Goal: Task Accomplishment & Management: Use online tool/utility

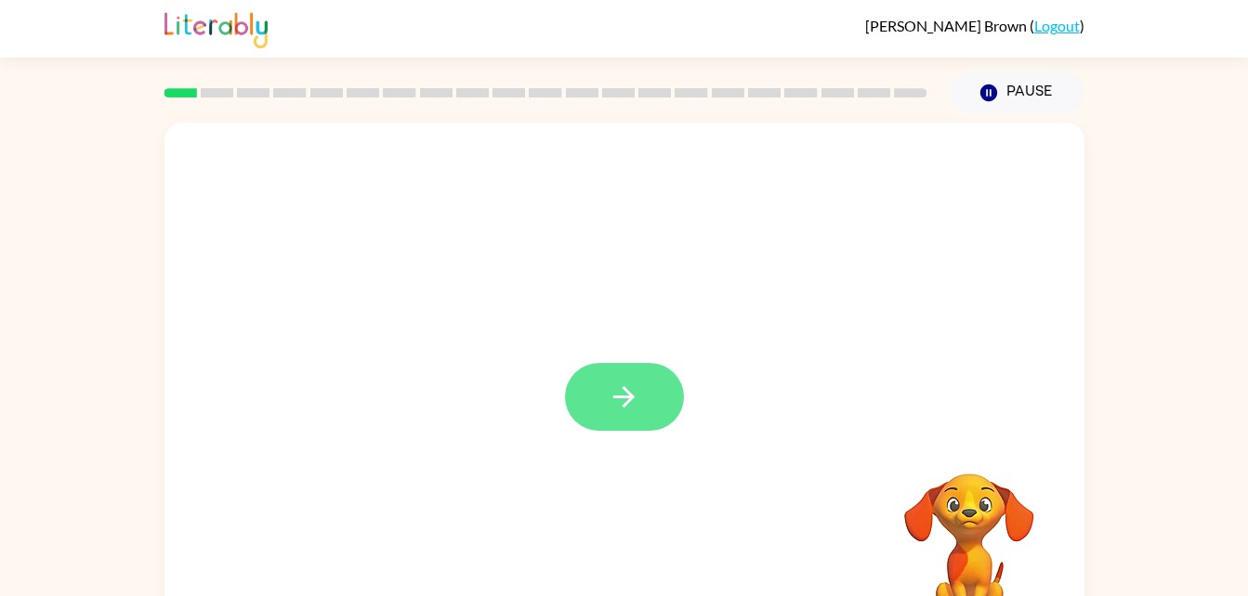
click at [607, 386] on button "button" at bounding box center [624, 397] width 119 height 68
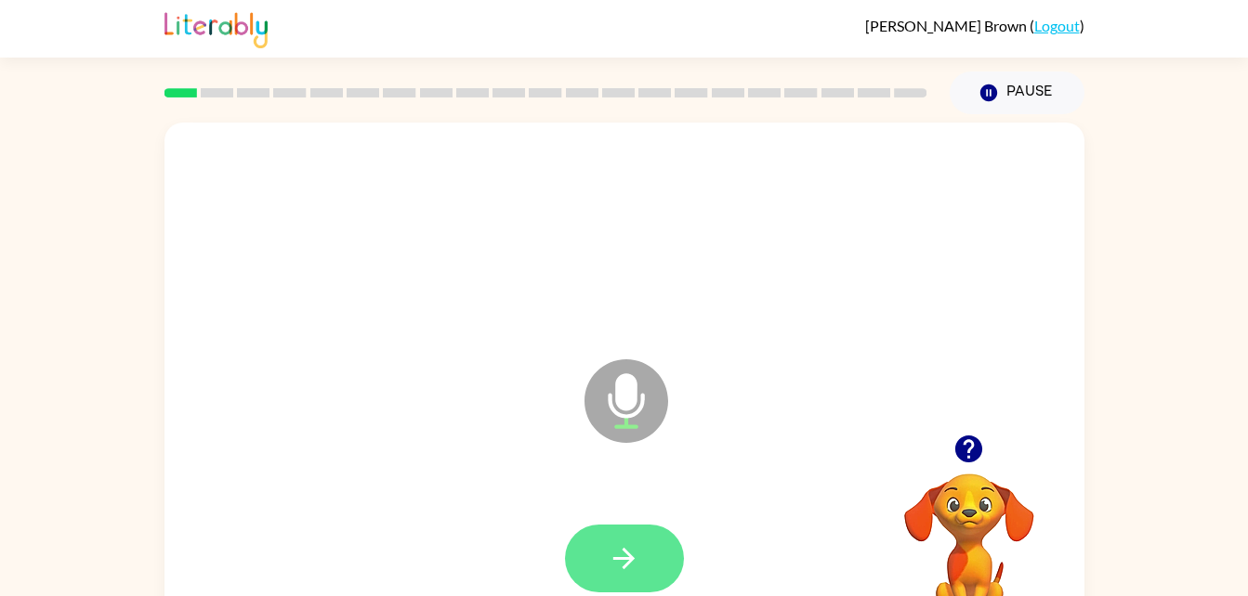
click at [630, 565] on icon "button" at bounding box center [624, 559] width 33 height 33
click at [624, 551] on icon "button" at bounding box center [623, 558] width 21 height 21
click at [622, 559] on icon "button" at bounding box center [623, 558] width 21 height 21
click at [975, 459] on icon "button" at bounding box center [968, 449] width 27 height 27
click at [963, 446] on icon "button" at bounding box center [968, 449] width 27 height 27
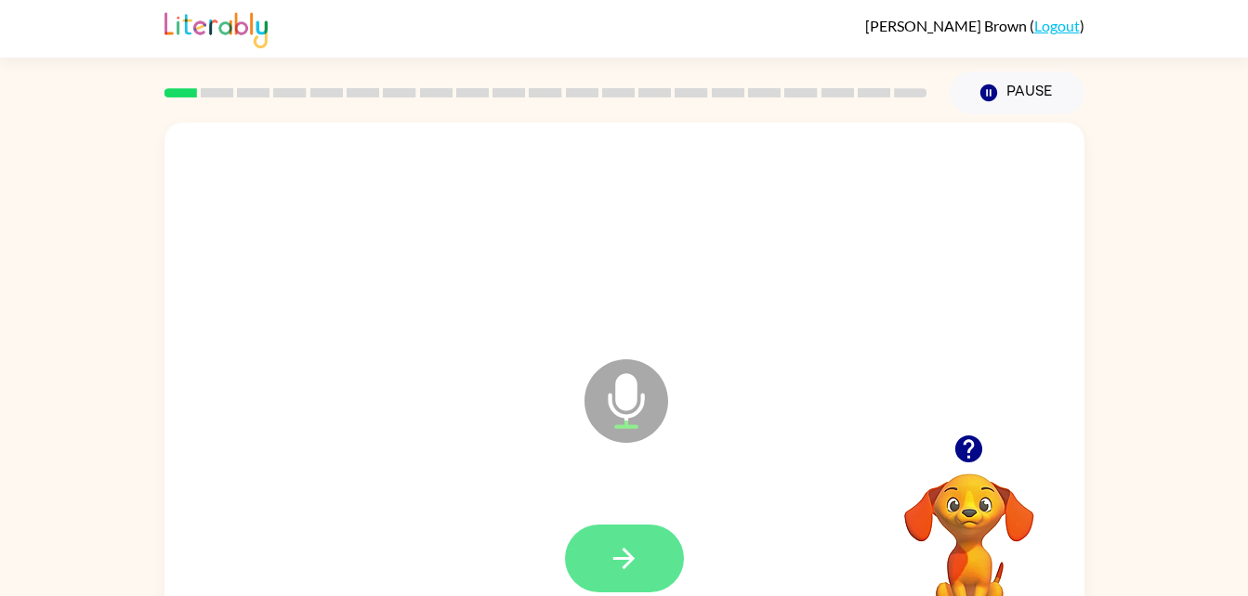
click at [635, 543] on icon "button" at bounding box center [624, 559] width 33 height 33
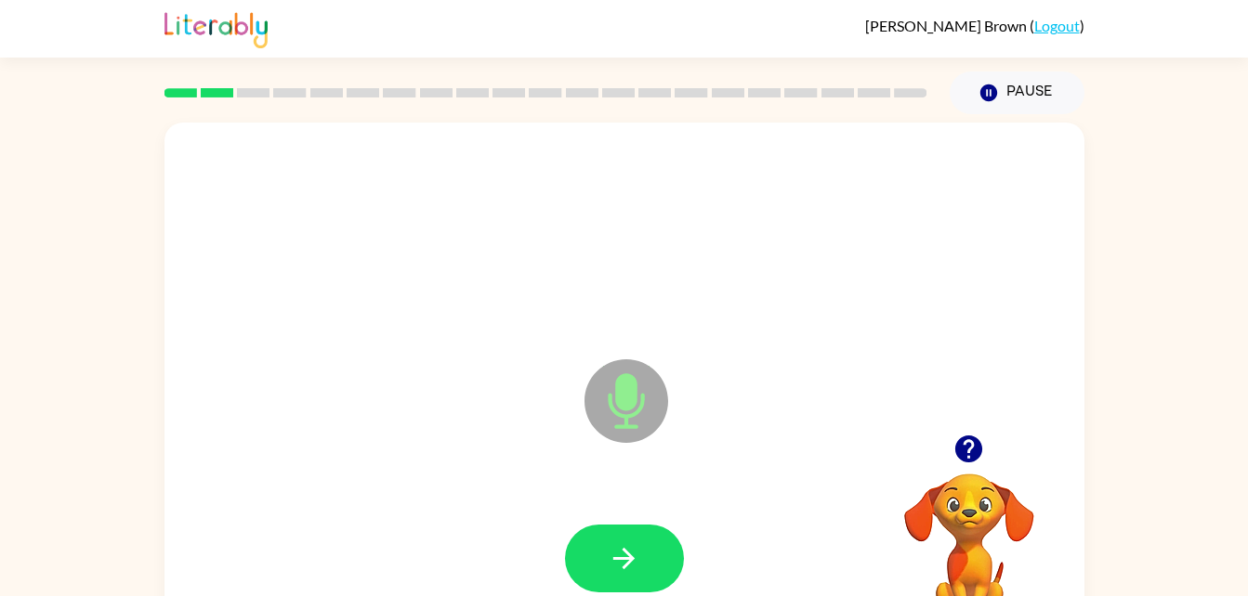
click at [966, 444] on icon "button" at bounding box center [968, 449] width 27 height 27
click at [958, 459] on icon "button" at bounding box center [968, 449] width 33 height 33
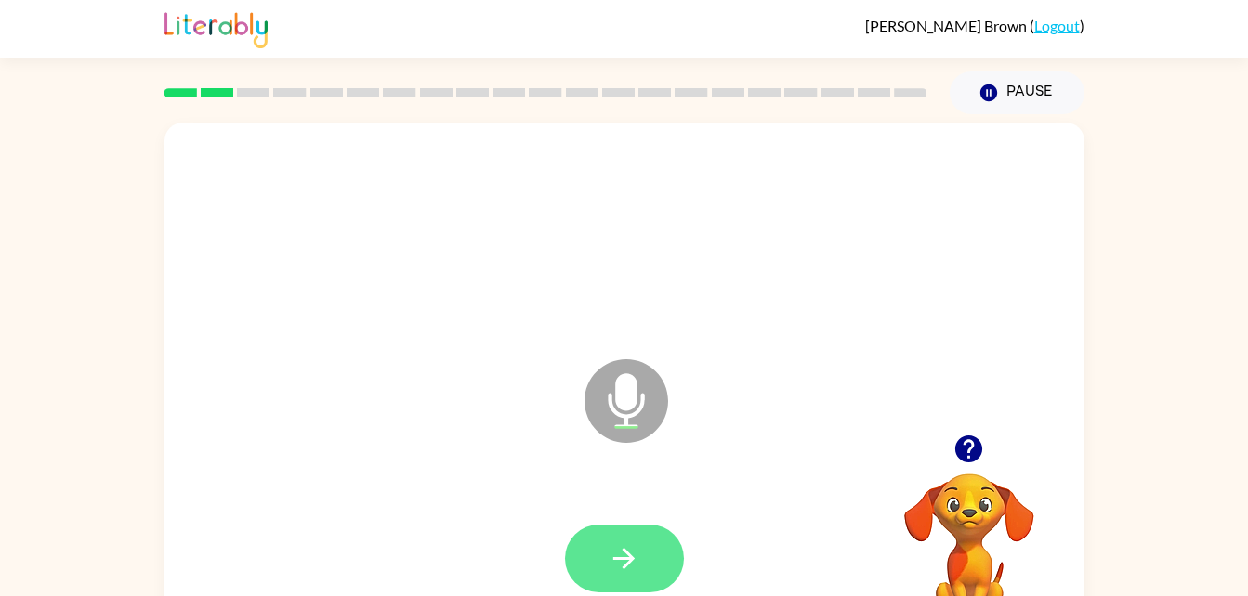
click at [639, 549] on icon "button" at bounding box center [624, 559] width 33 height 33
click at [967, 465] on icon "button" at bounding box center [968, 449] width 33 height 33
click at [631, 558] on icon "button" at bounding box center [623, 558] width 21 height 21
click at [596, 553] on button "button" at bounding box center [624, 559] width 119 height 68
click at [629, 561] on icon "button" at bounding box center [623, 558] width 21 height 21
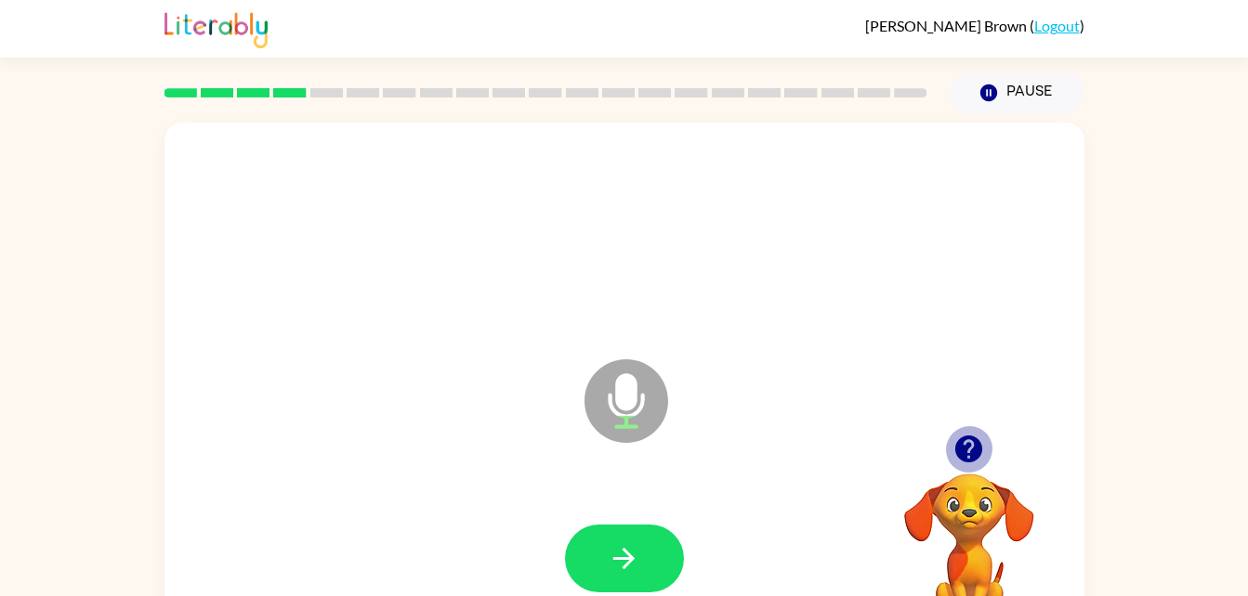
click at [969, 454] on icon "button" at bounding box center [968, 449] width 27 height 27
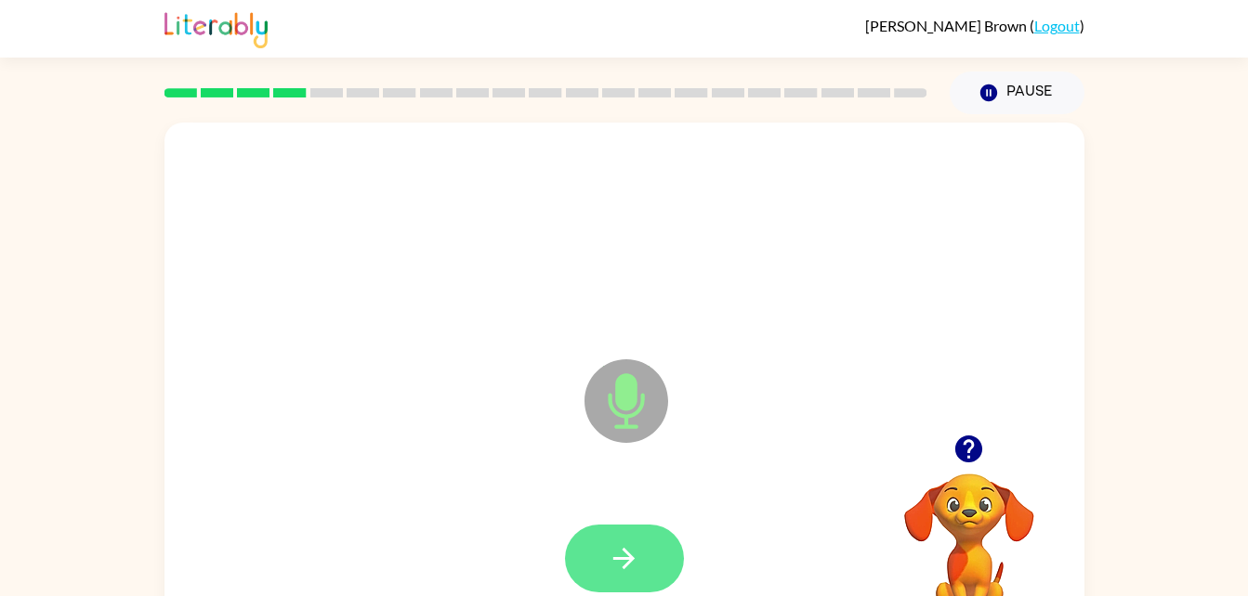
click at [635, 540] on button "button" at bounding box center [624, 559] width 119 height 68
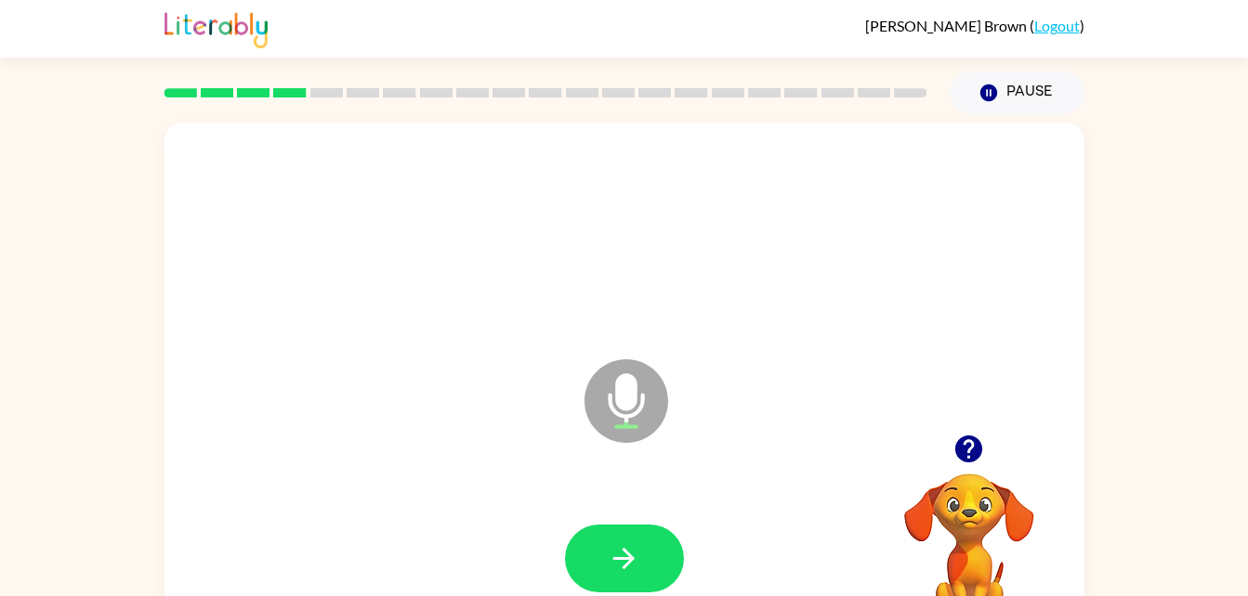
click at [626, 544] on icon "button" at bounding box center [624, 559] width 33 height 33
click at [630, 556] on icon "button" at bounding box center [623, 558] width 21 height 21
click at [626, 560] on div at bounding box center [624, 559] width 883 height 152
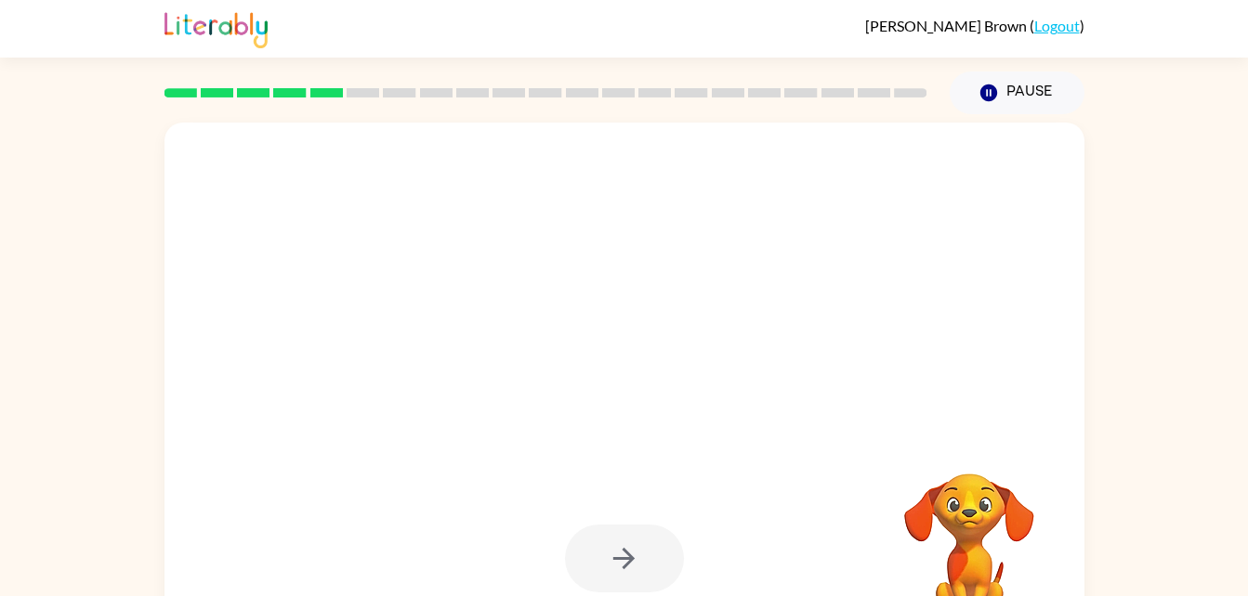
click at [636, 568] on div at bounding box center [624, 559] width 119 height 68
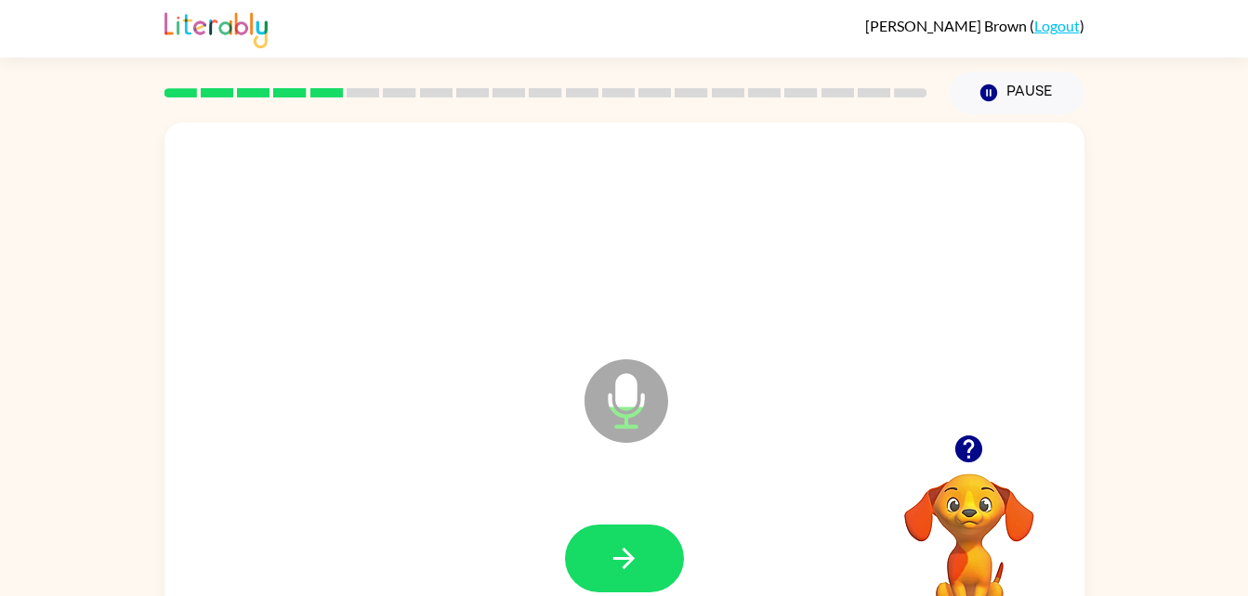
click at [966, 450] on icon "button" at bounding box center [968, 449] width 27 height 27
click at [647, 546] on button "button" at bounding box center [624, 559] width 119 height 68
click at [967, 452] on icon "button" at bounding box center [968, 449] width 27 height 27
click at [978, 451] on icon "button" at bounding box center [968, 449] width 27 height 27
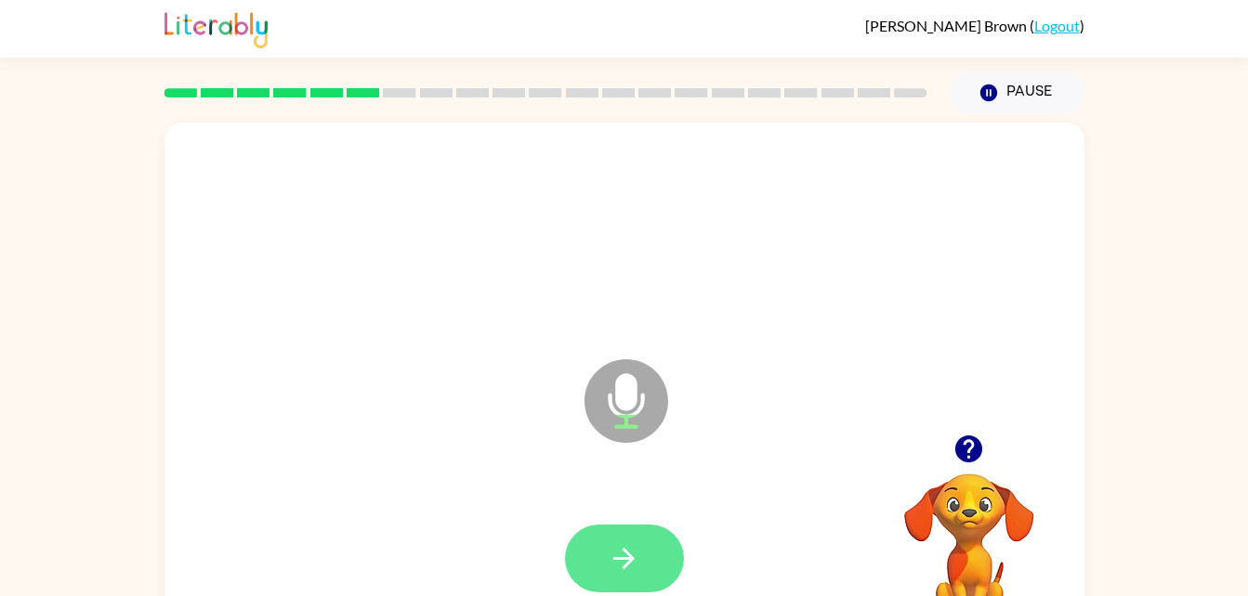
click at [608, 564] on icon "button" at bounding box center [624, 559] width 33 height 33
click at [630, 562] on icon "button" at bounding box center [623, 558] width 21 height 21
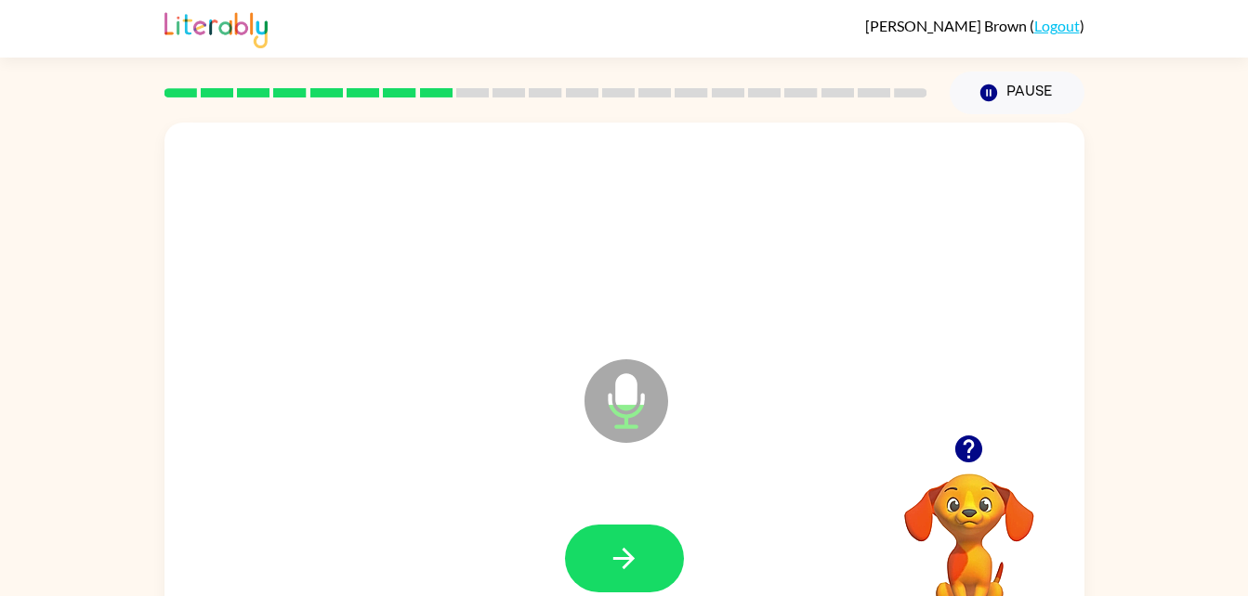
click at [967, 449] on icon "button" at bounding box center [968, 449] width 27 height 27
click at [608, 543] on icon "button" at bounding box center [624, 559] width 33 height 33
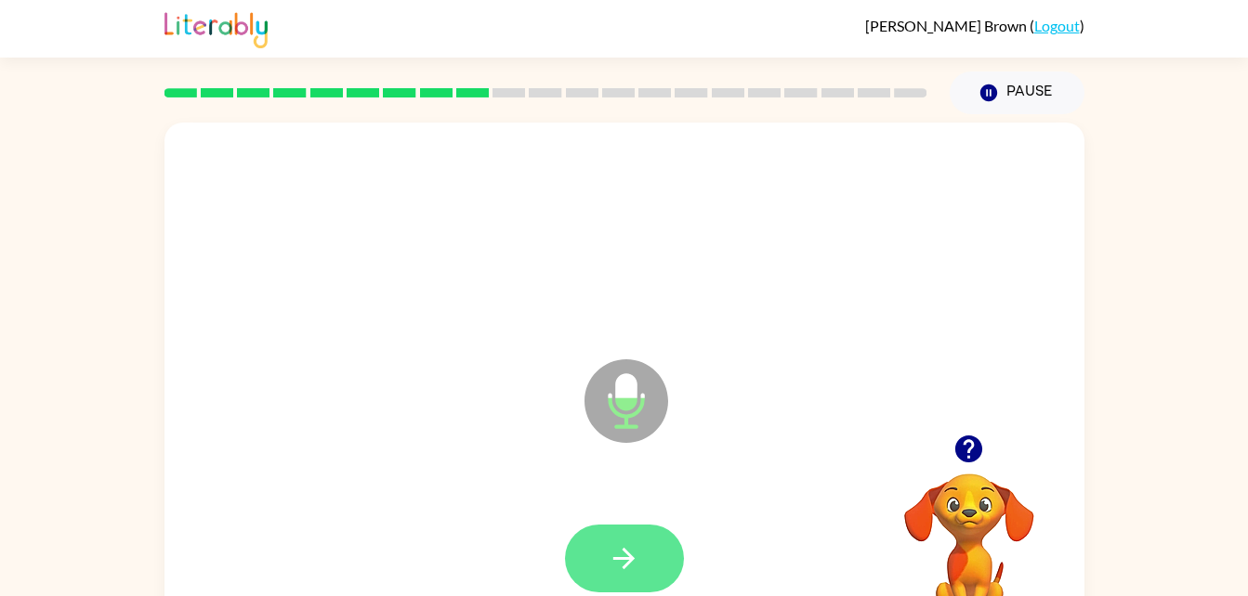
click at [628, 547] on icon "button" at bounding box center [624, 559] width 33 height 33
click at [620, 555] on icon "button" at bounding box center [624, 559] width 33 height 33
click at [617, 547] on icon "button" at bounding box center [624, 559] width 33 height 33
click at [636, 562] on icon "button" at bounding box center [624, 559] width 33 height 33
click at [638, 553] on icon "button" at bounding box center [624, 559] width 33 height 33
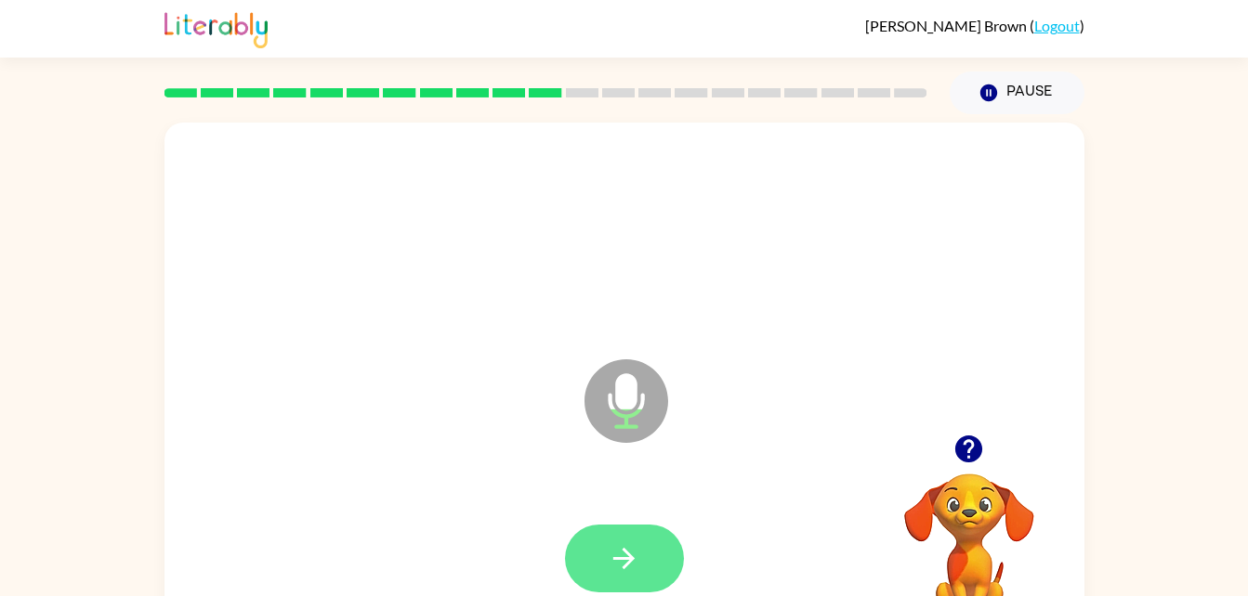
click at [595, 562] on button "button" at bounding box center [624, 559] width 119 height 68
click at [608, 547] on icon "button" at bounding box center [624, 559] width 33 height 33
click at [635, 558] on icon "button" at bounding box center [624, 559] width 33 height 33
click at [624, 559] on icon "button" at bounding box center [623, 558] width 21 height 21
click at [601, 567] on button "button" at bounding box center [624, 559] width 119 height 68
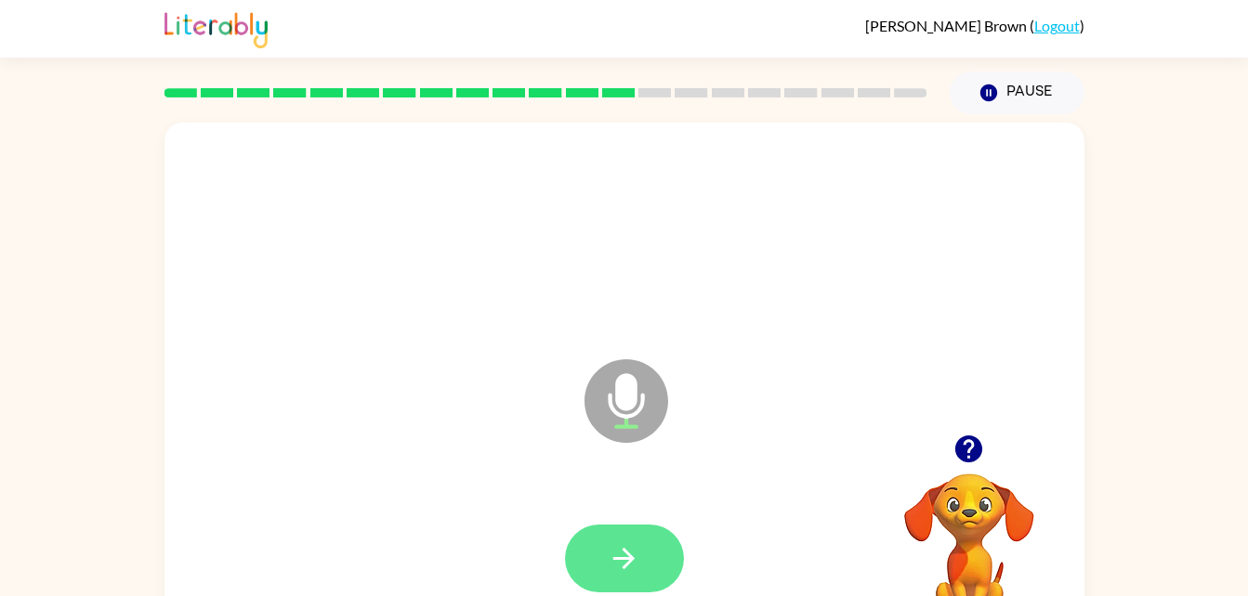
click at [627, 543] on icon "button" at bounding box center [624, 559] width 33 height 33
click at [968, 444] on icon "button" at bounding box center [968, 449] width 27 height 27
click at [651, 541] on button "button" at bounding box center [624, 559] width 119 height 68
click at [611, 528] on button "button" at bounding box center [624, 559] width 119 height 68
click at [642, 555] on button "button" at bounding box center [624, 559] width 119 height 68
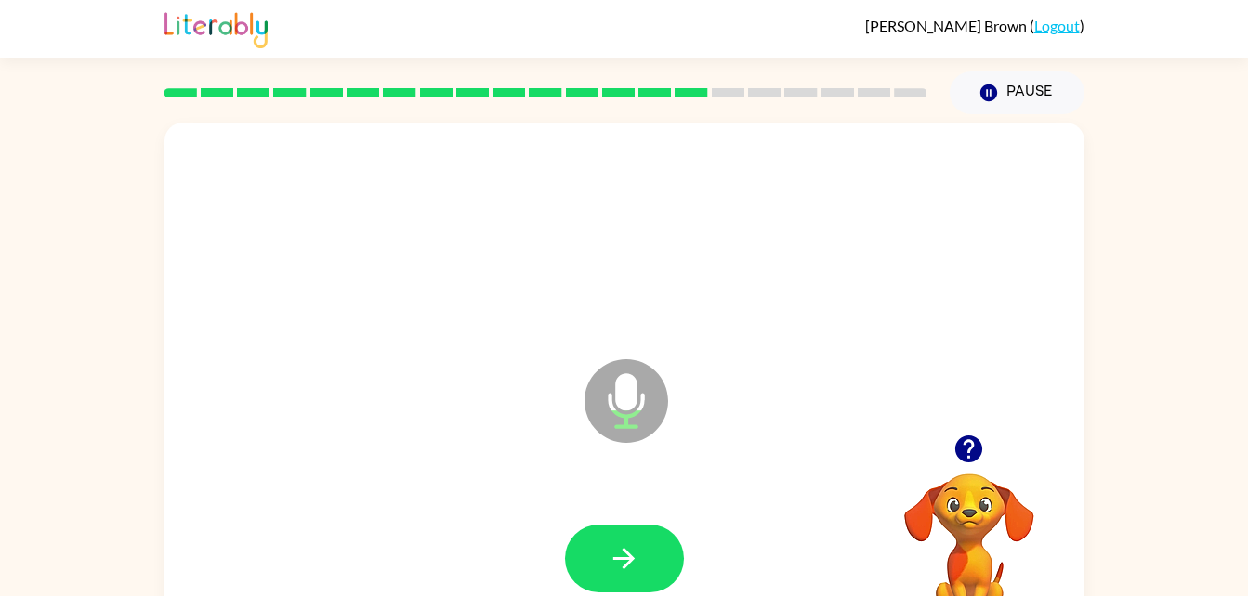
click at [965, 448] on icon "button" at bounding box center [968, 449] width 27 height 27
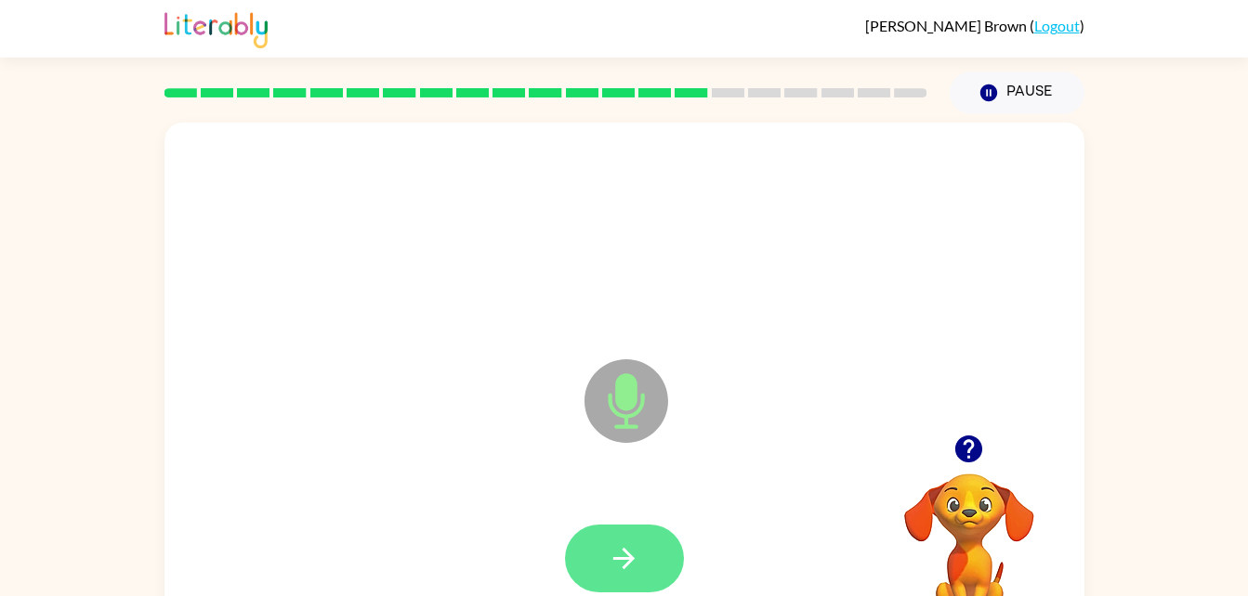
click at [629, 559] on icon "button" at bounding box center [623, 558] width 21 height 21
click at [650, 538] on button "button" at bounding box center [624, 559] width 119 height 68
click at [614, 540] on button "button" at bounding box center [624, 559] width 119 height 68
click at [631, 549] on icon "button" at bounding box center [624, 559] width 33 height 33
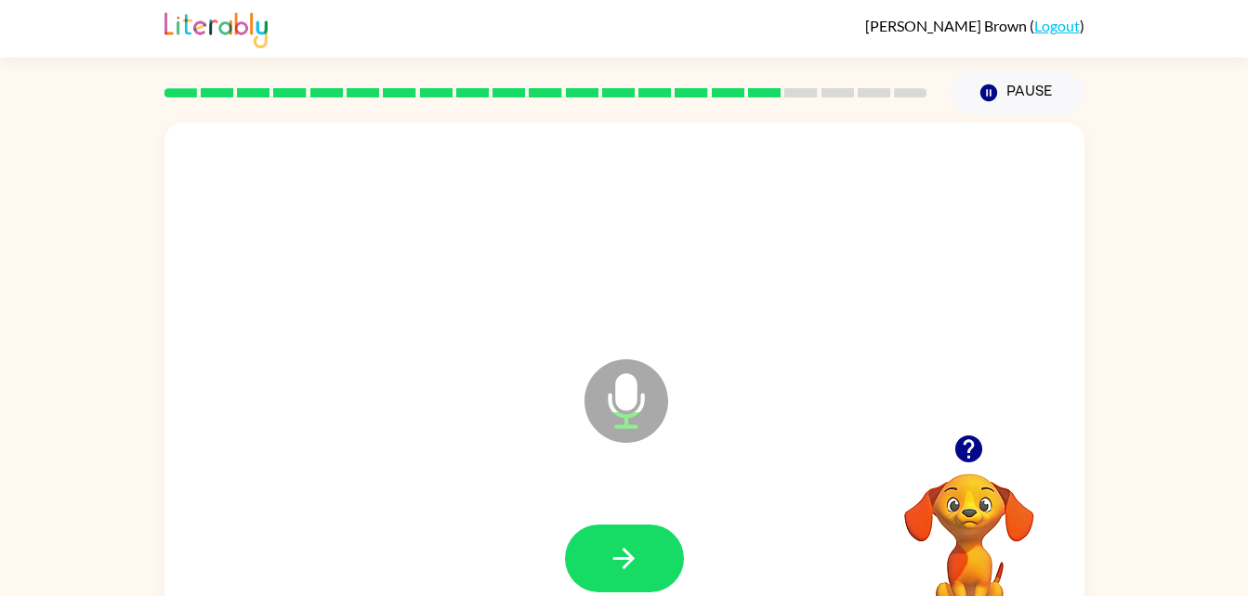
click at [958, 439] on icon "button" at bounding box center [968, 449] width 33 height 33
click at [959, 437] on icon "button" at bounding box center [968, 449] width 33 height 33
click at [597, 559] on button "button" at bounding box center [624, 559] width 119 height 68
click at [642, 555] on button "button" at bounding box center [624, 559] width 119 height 68
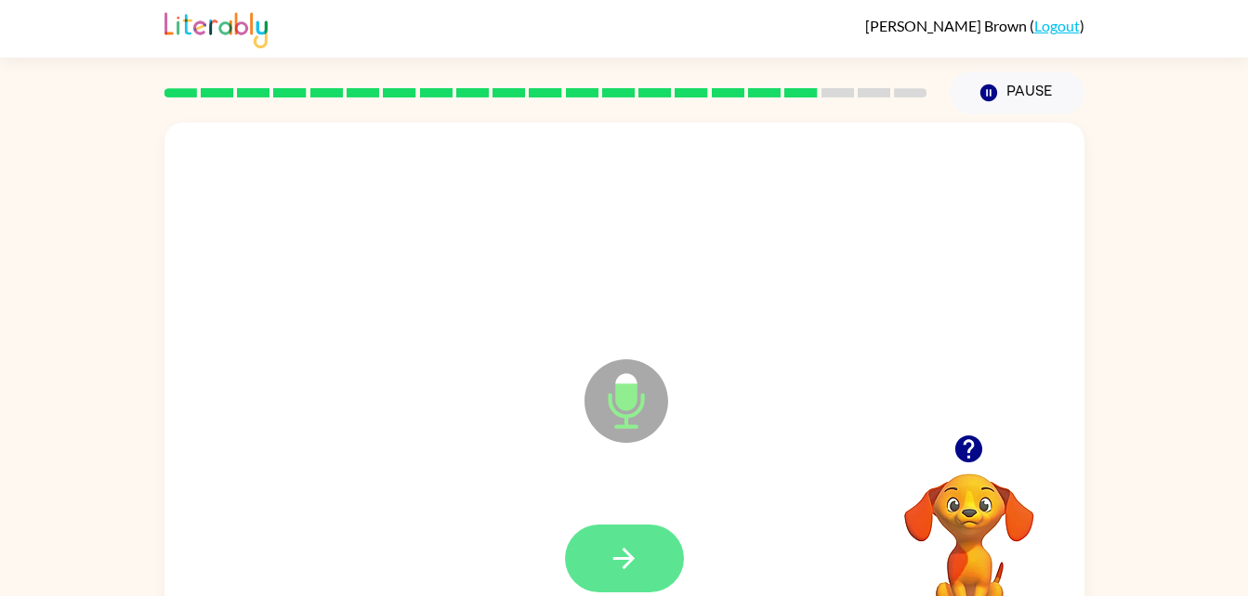
click at [616, 548] on icon "button" at bounding box center [624, 559] width 33 height 33
click at [641, 560] on button "button" at bounding box center [624, 559] width 119 height 68
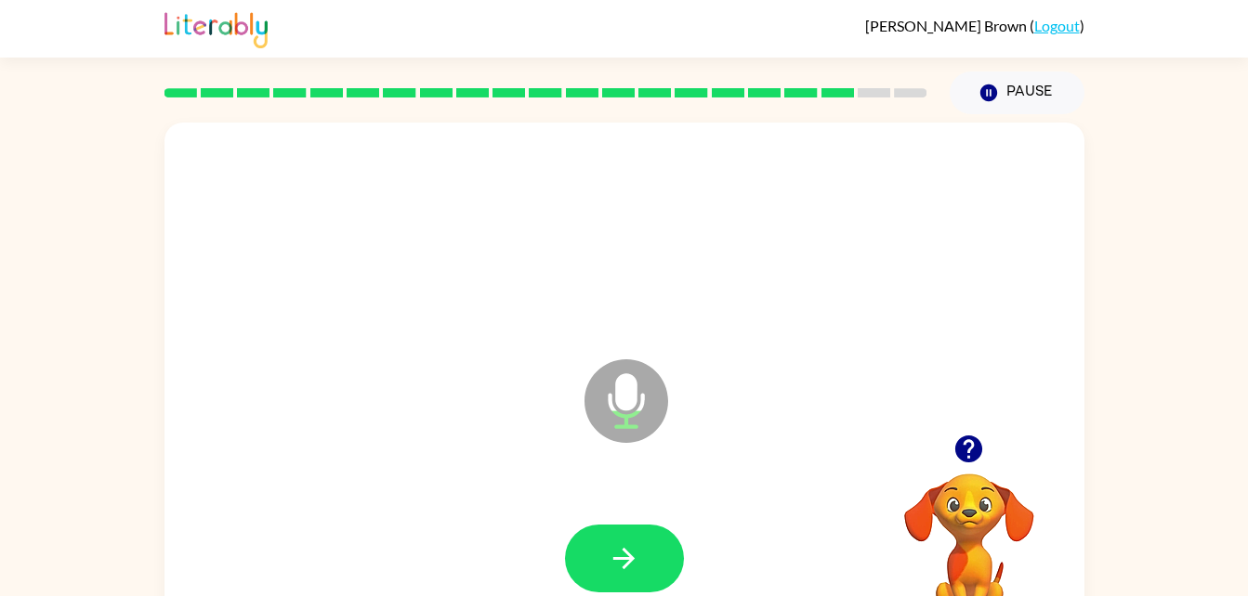
drag, startPoint x: 641, startPoint y: 560, endPoint x: 501, endPoint y: 433, distance: 189.4
click at [501, 433] on div "Microphone The Microphone is here when it is your turn to talk" at bounding box center [624, 388] width 920 height 531
click at [631, 555] on icon "button" at bounding box center [624, 559] width 33 height 33
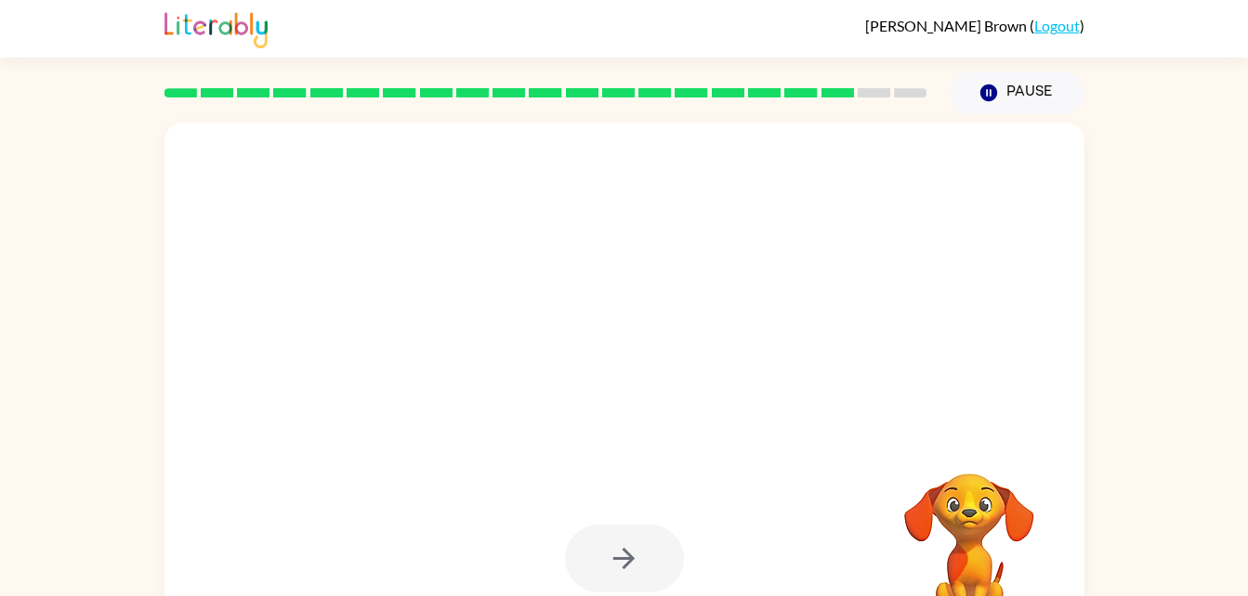
click at [1107, 308] on div "Your browser must support playing .mp4 files to use Literably. Please try using…" at bounding box center [624, 383] width 1248 height 539
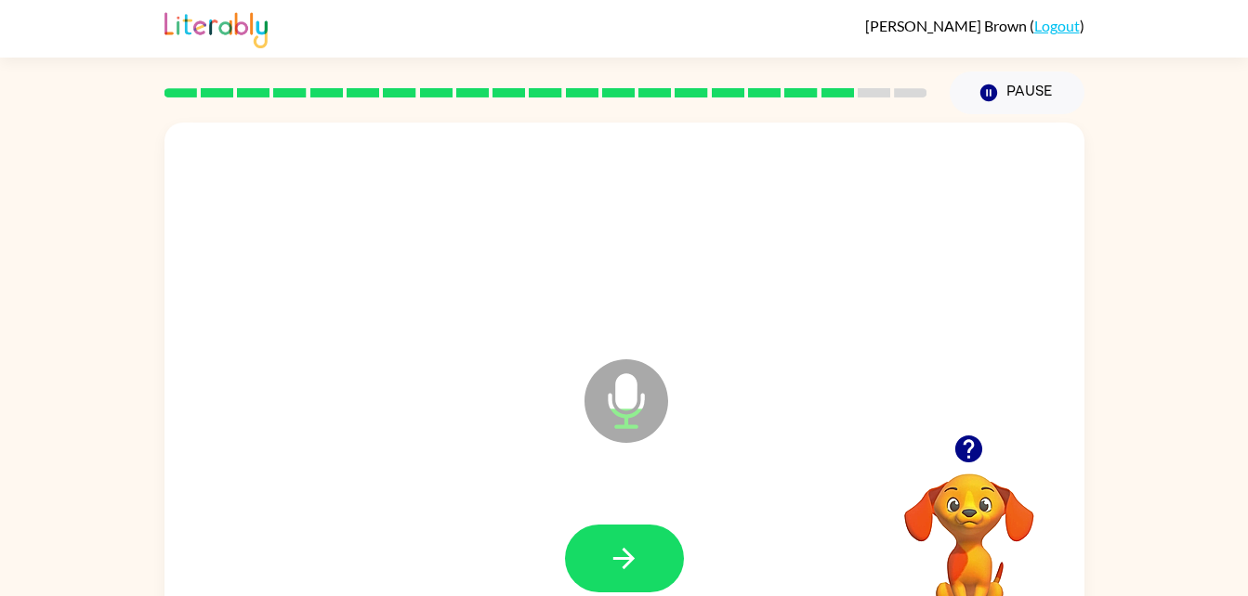
click at [966, 455] on icon "button" at bounding box center [968, 449] width 27 height 27
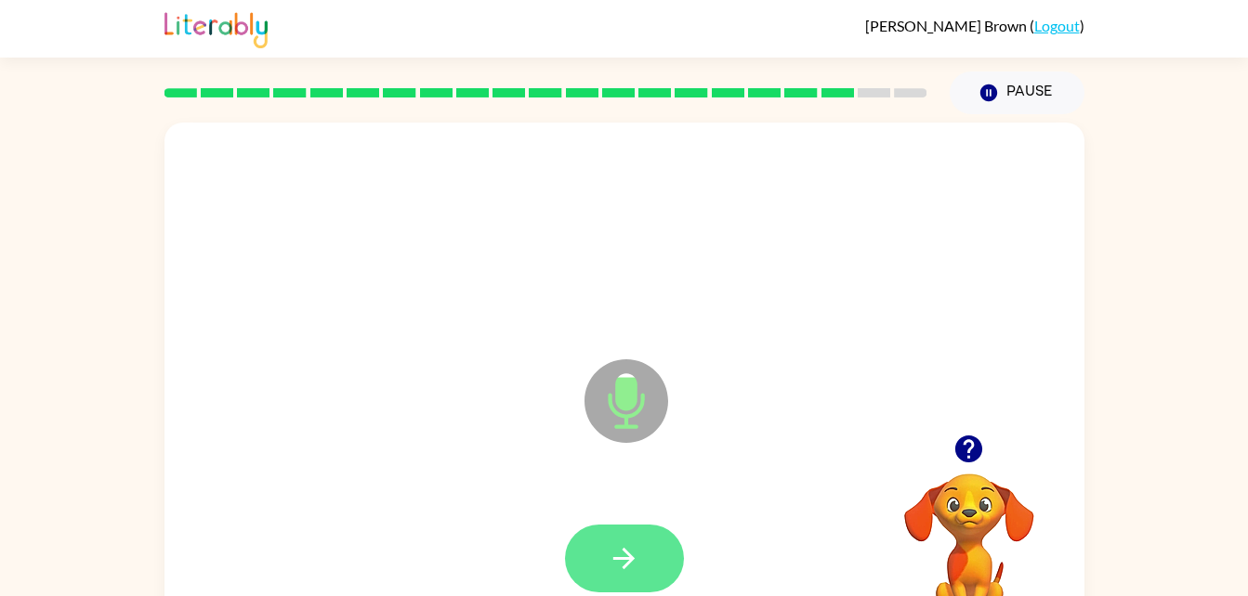
click at [617, 555] on icon "button" at bounding box center [624, 559] width 33 height 33
click at [637, 556] on icon "button" at bounding box center [624, 559] width 33 height 33
click at [612, 544] on icon "button" at bounding box center [624, 559] width 33 height 33
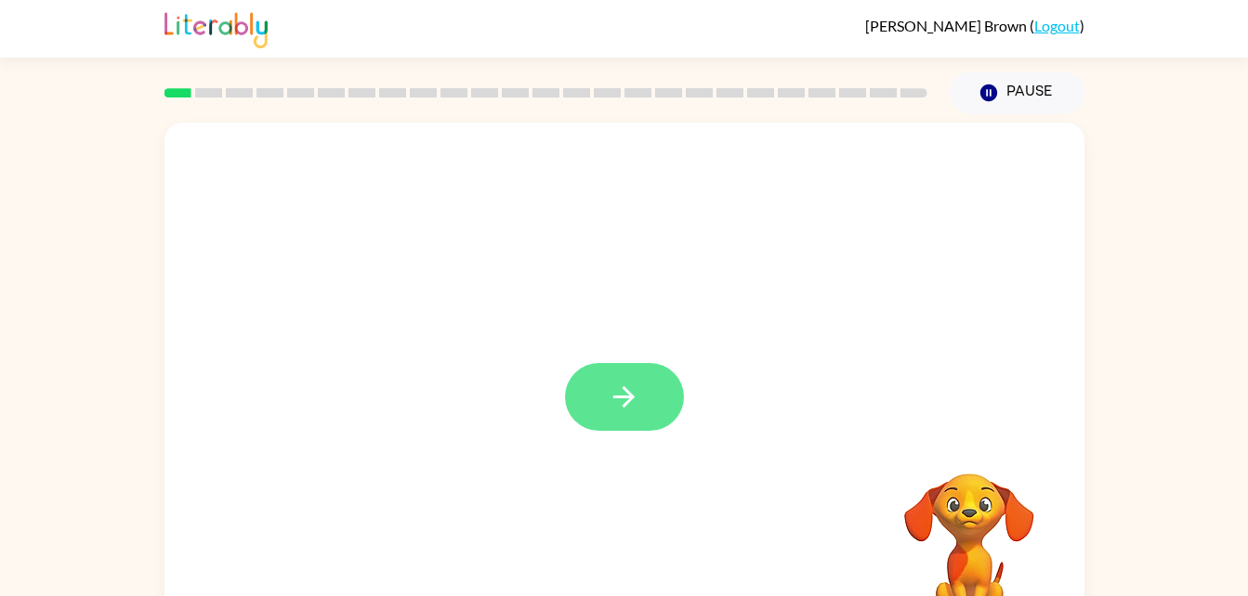
click at [603, 391] on button "button" at bounding box center [624, 397] width 119 height 68
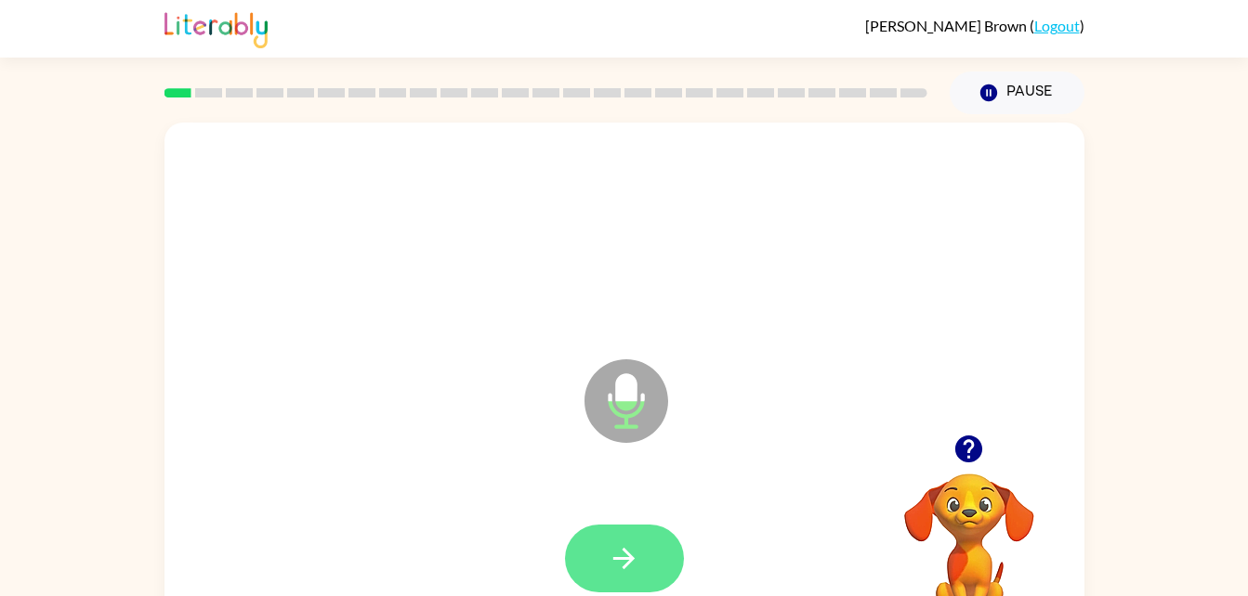
click at [630, 540] on button "button" at bounding box center [624, 559] width 119 height 68
click at [609, 553] on icon "button" at bounding box center [624, 559] width 33 height 33
click at [587, 548] on button "button" at bounding box center [624, 559] width 119 height 68
click at [644, 569] on button "button" at bounding box center [624, 559] width 119 height 68
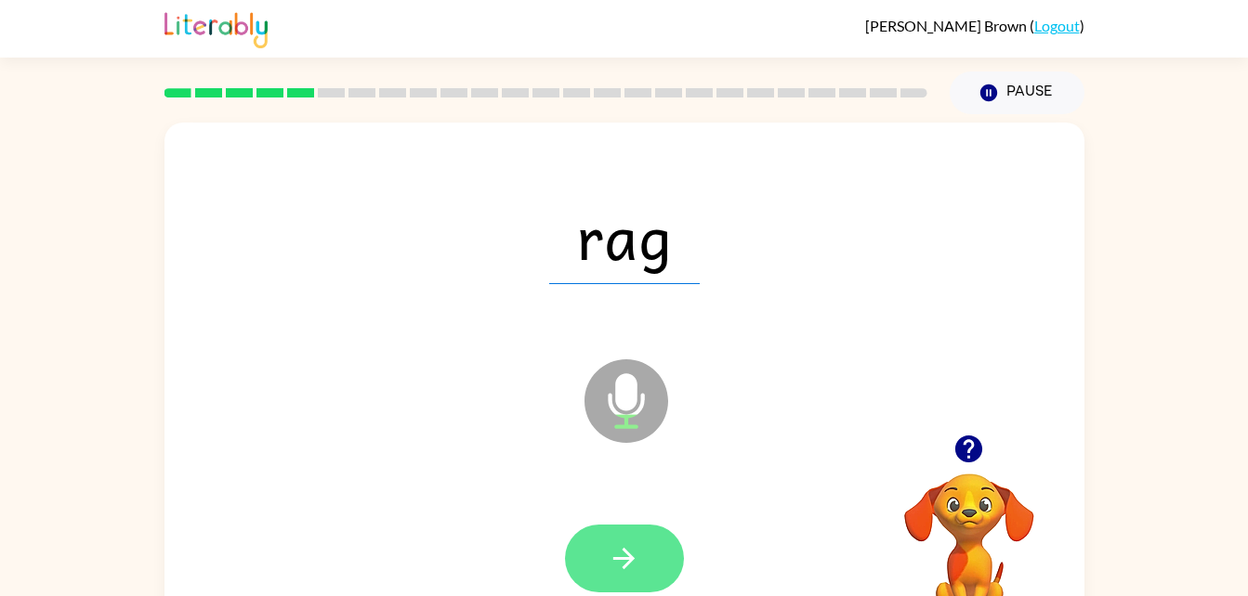
click at [626, 569] on icon "button" at bounding box center [624, 559] width 33 height 33
click at [596, 544] on button "button" at bounding box center [624, 559] width 119 height 68
click at [626, 555] on icon "button" at bounding box center [624, 559] width 33 height 33
click at [623, 538] on button "button" at bounding box center [624, 559] width 119 height 68
click at [619, 564] on icon "button" at bounding box center [624, 559] width 33 height 33
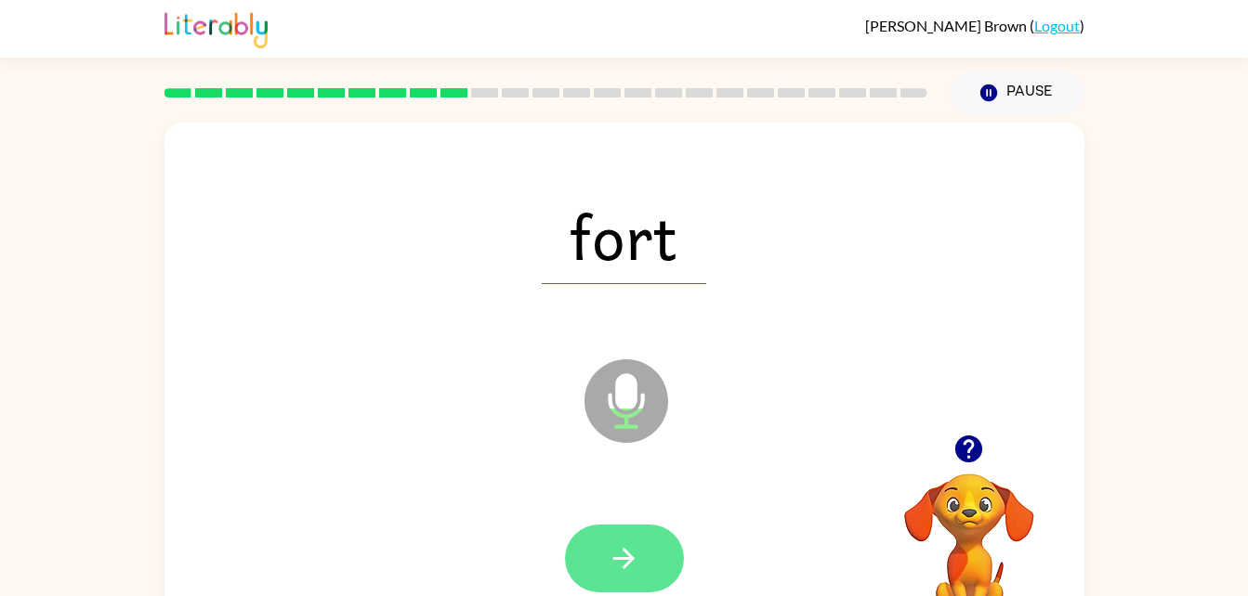
click at [630, 559] on icon "button" at bounding box center [623, 558] width 21 height 21
click at [619, 540] on button "button" at bounding box center [624, 559] width 119 height 68
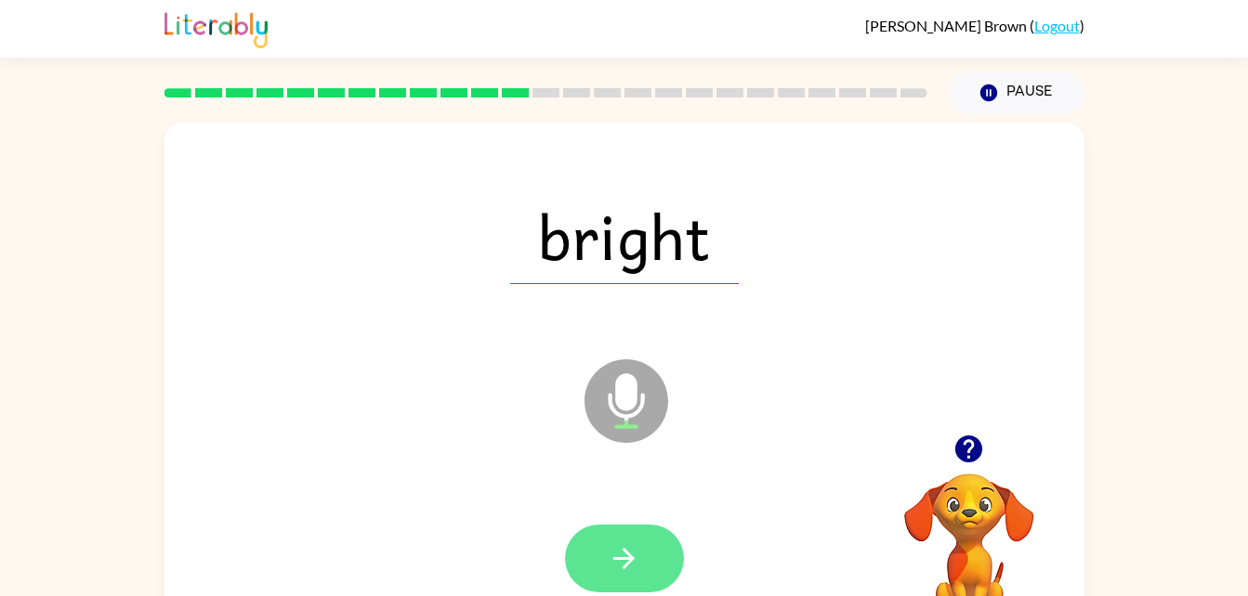
click at [626, 557] on icon "button" at bounding box center [624, 559] width 33 height 33
click at [625, 568] on icon "button" at bounding box center [623, 558] width 21 height 21
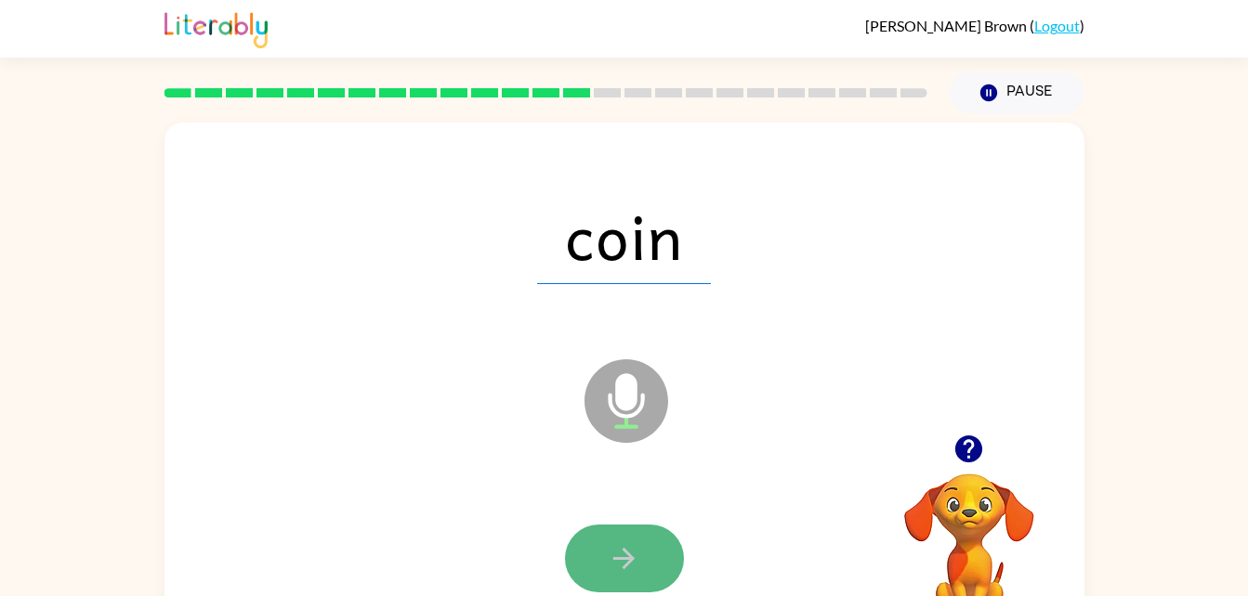
click at [582, 557] on button "button" at bounding box center [624, 559] width 119 height 68
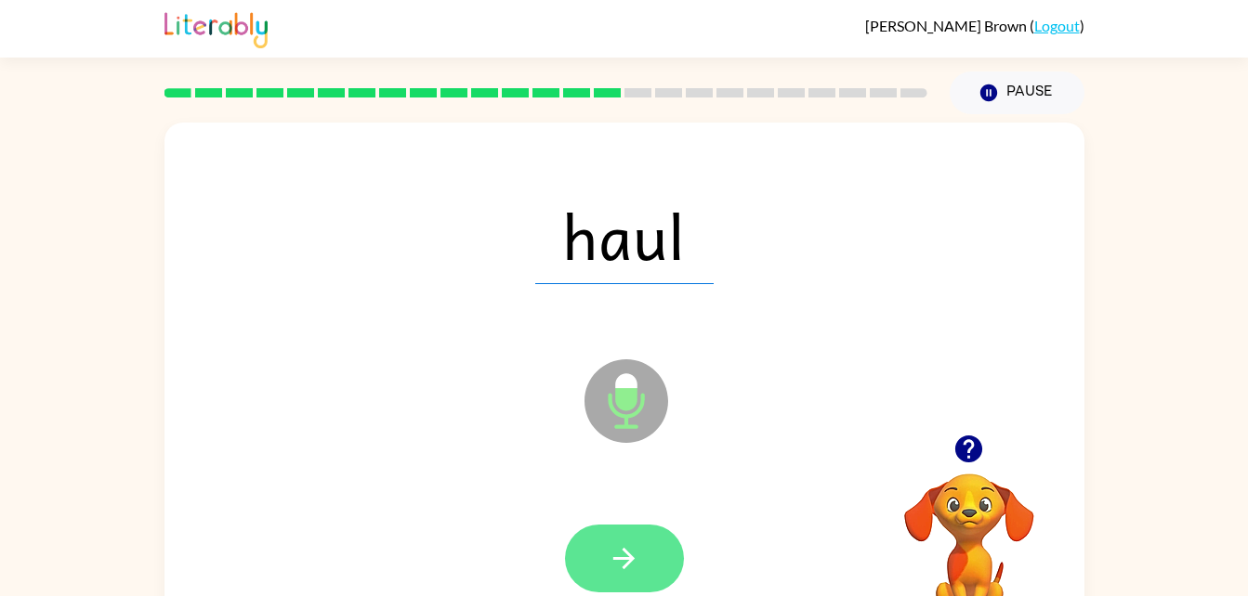
click at [643, 538] on button "button" at bounding box center [624, 559] width 119 height 68
click at [623, 562] on icon "button" at bounding box center [624, 559] width 33 height 33
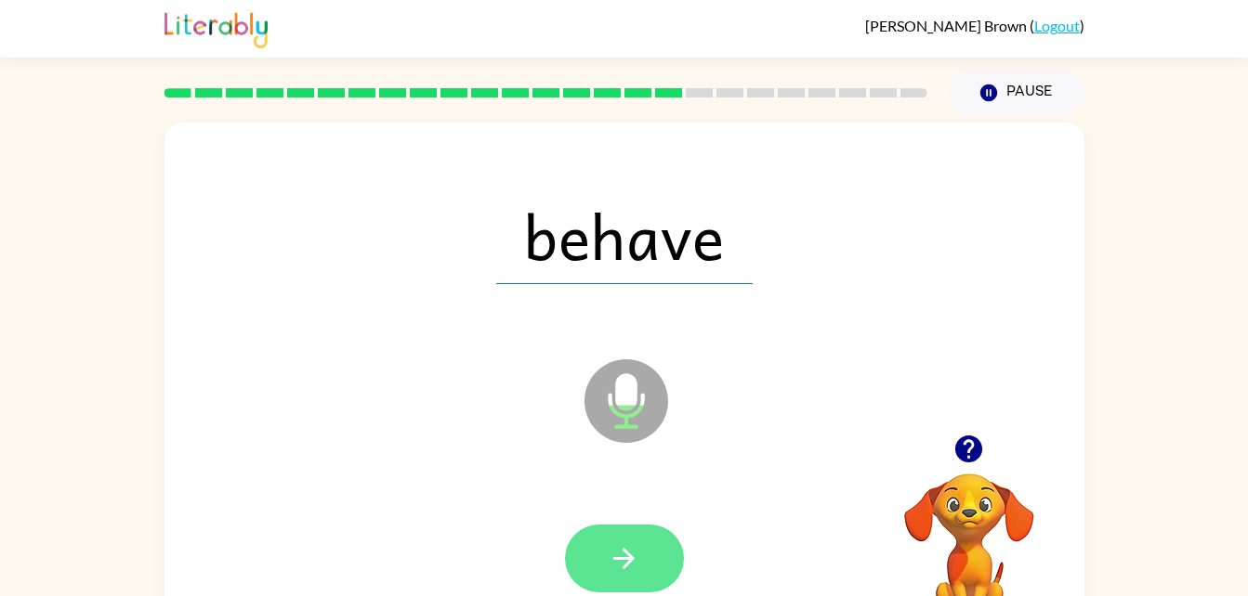
click at [606, 568] on button "button" at bounding box center [624, 559] width 119 height 68
click at [627, 569] on icon "button" at bounding box center [624, 559] width 33 height 33
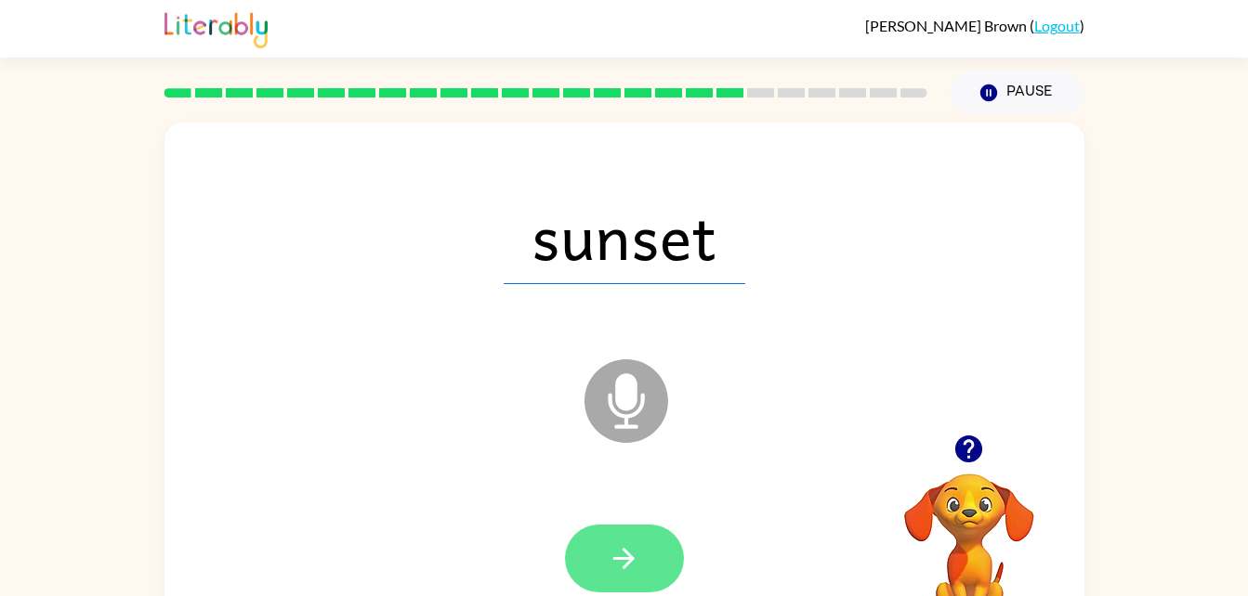
click at [634, 582] on button "button" at bounding box center [624, 559] width 119 height 68
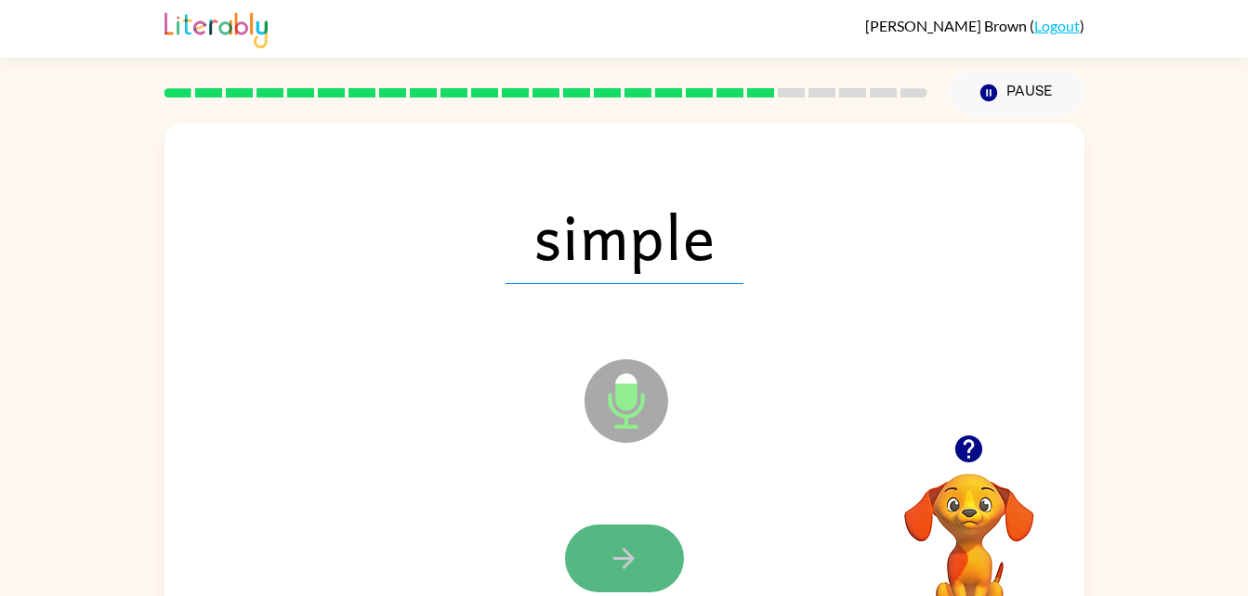
click at [616, 547] on icon "button" at bounding box center [624, 559] width 33 height 33
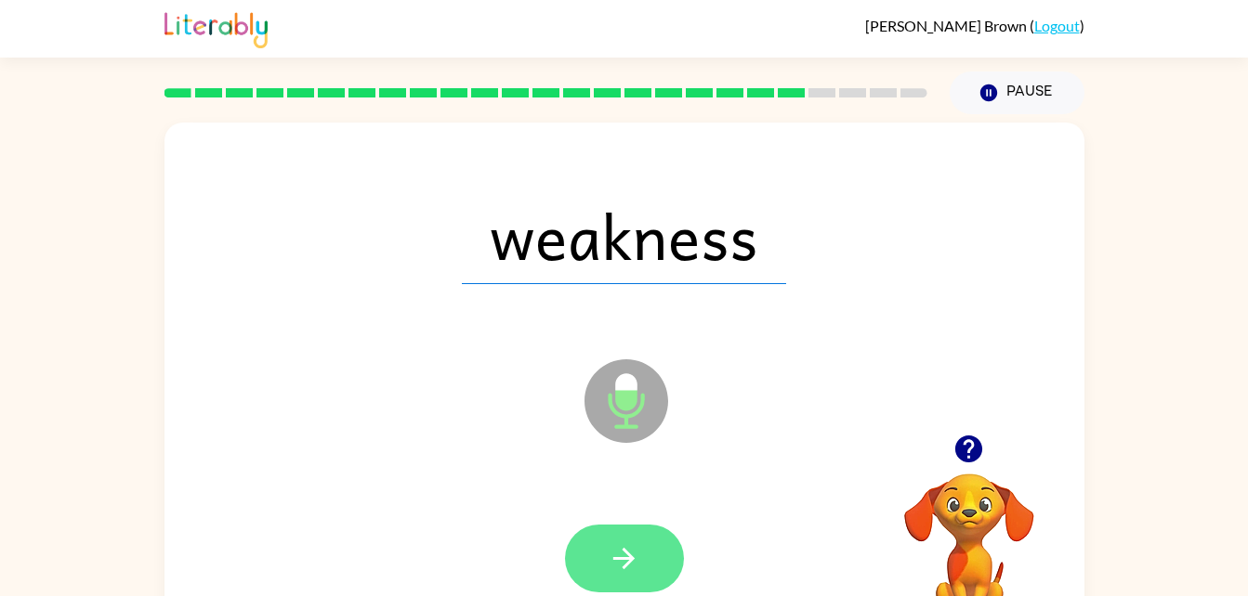
click at [639, 554] on icon "button" at bounding box center [624, 559] width 33 height 33
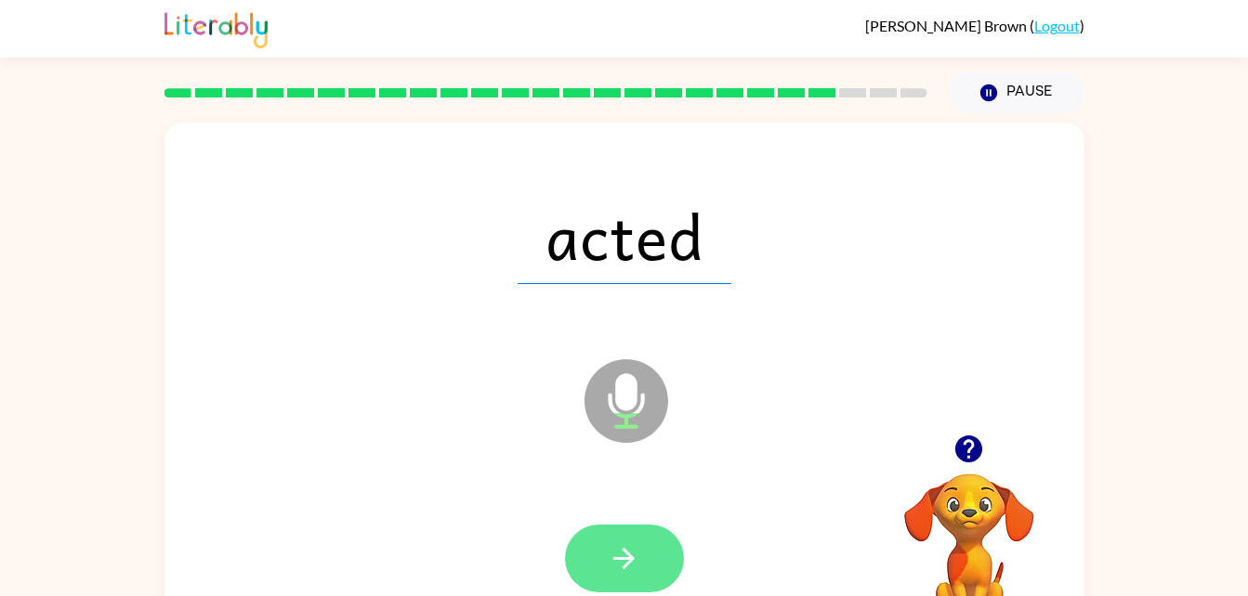
click at [647, 560] on button "button" at bounding box center [624, 559] width 119 height 68
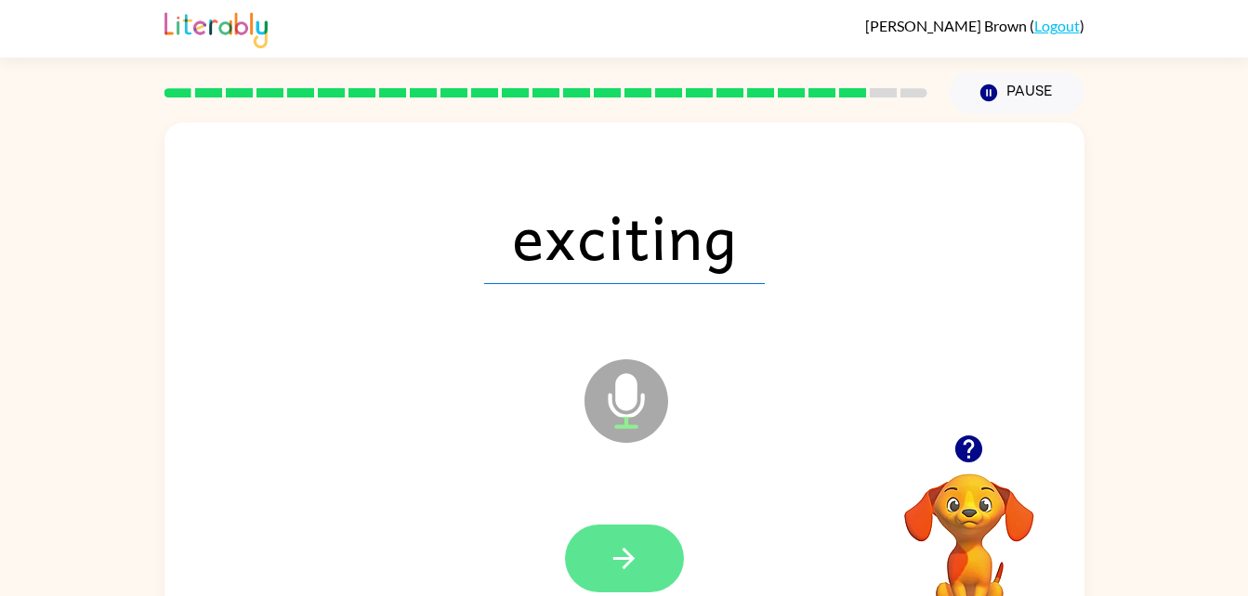
click at [637, 537] on button "button" at bounding box center [624, 559] width 119 height 68
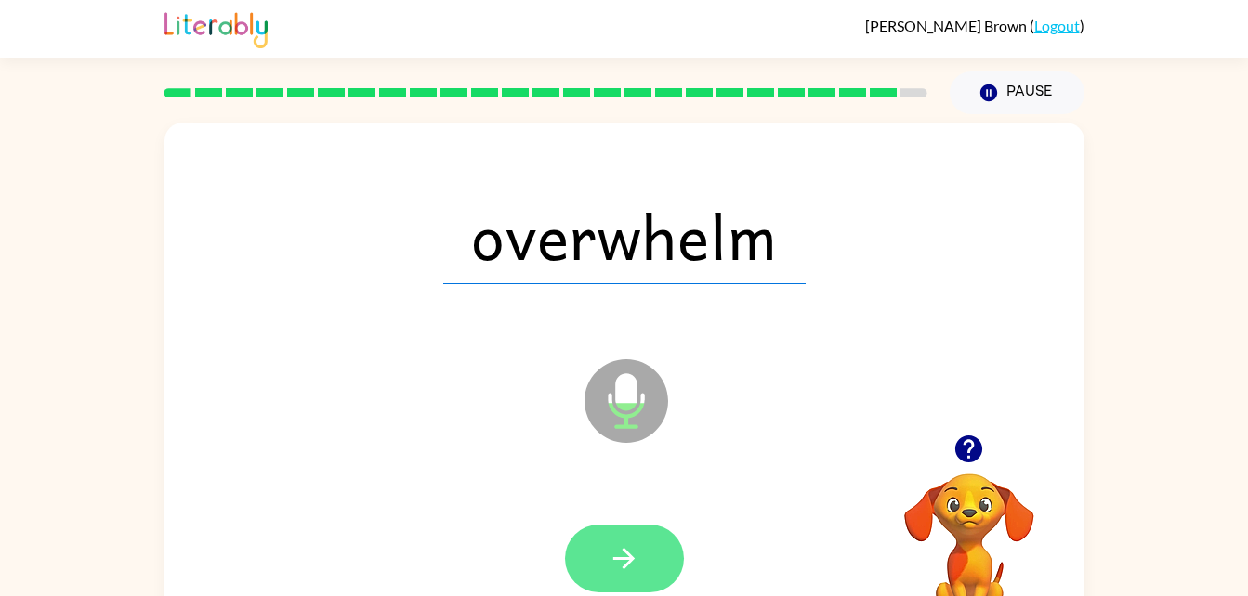
click at [594, 559] on button "button" at bounding box center [624, 559] width 119 height 68
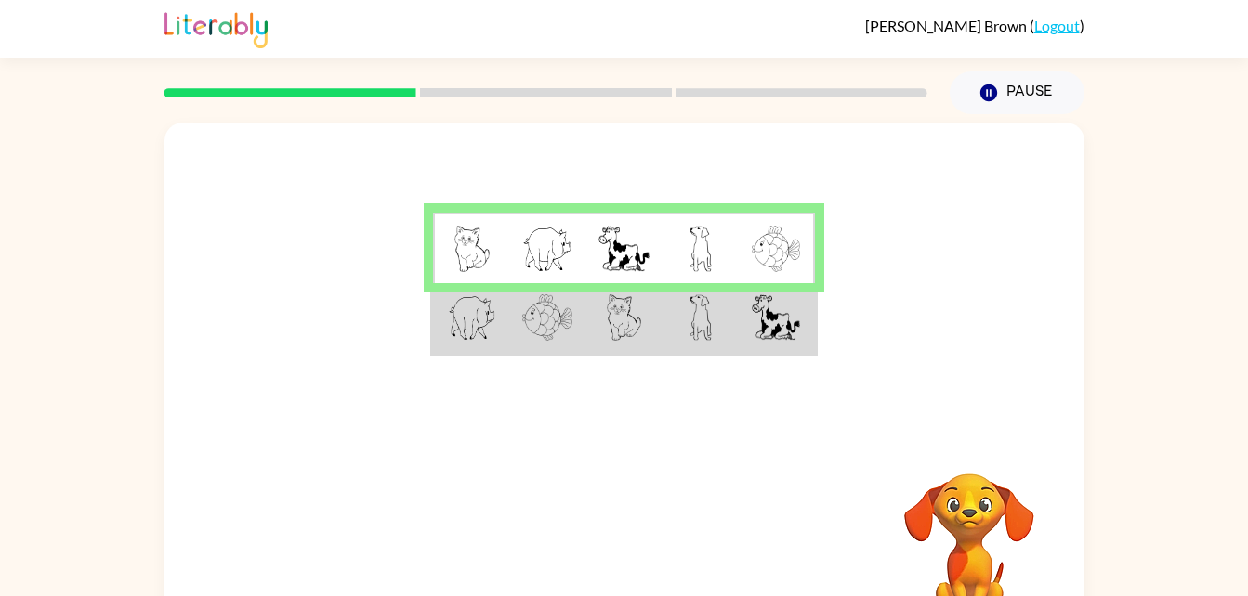
click at [626, 325] on img at bounding box center [624, 318] width 35 height 46
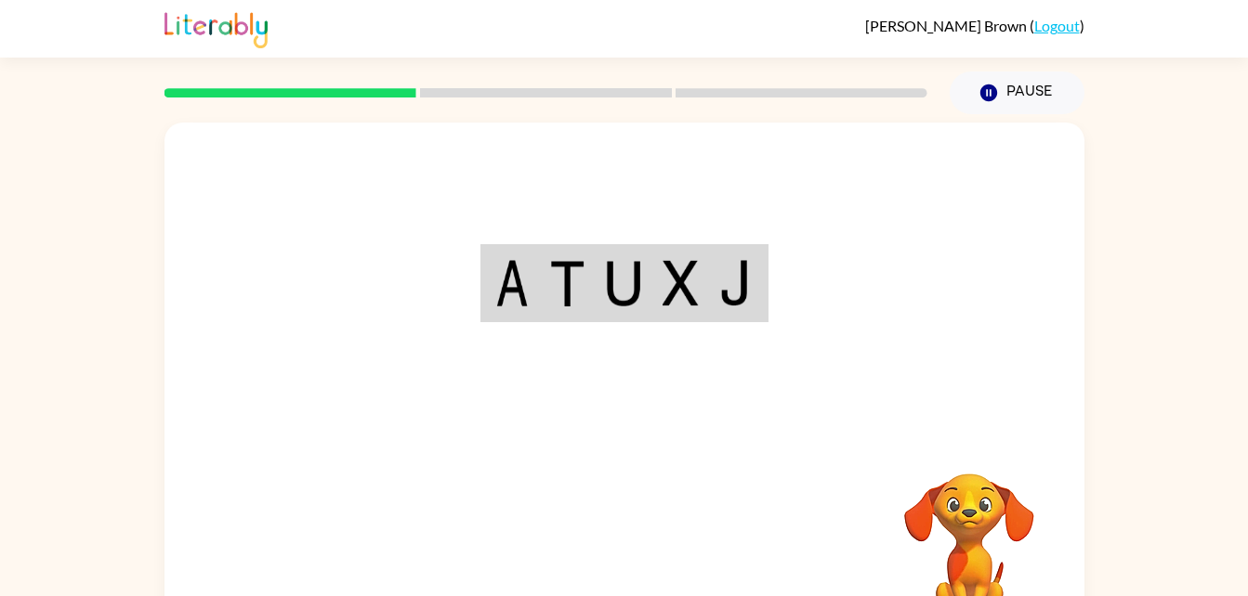
click at [616, 554] on div "Your browser must support playing .mp4 files to use Literably. Please try using…" at bounding box center [624, 388] width 920 height 531
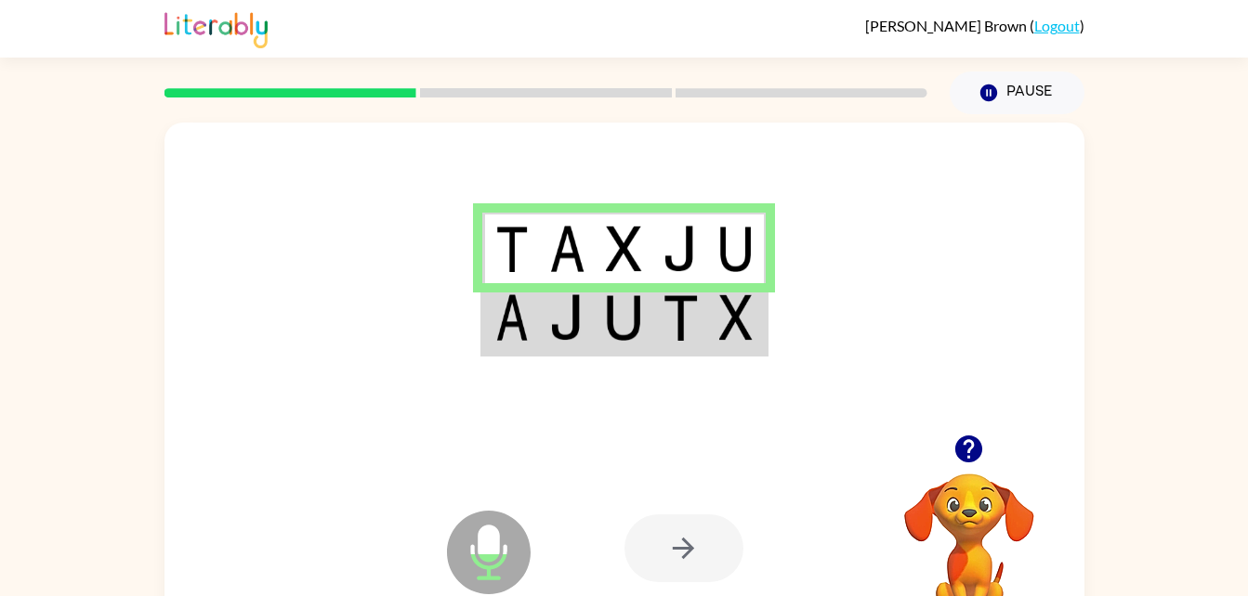
click at [625, 325] on img at bounding box center [623, 318] width 35 height 46
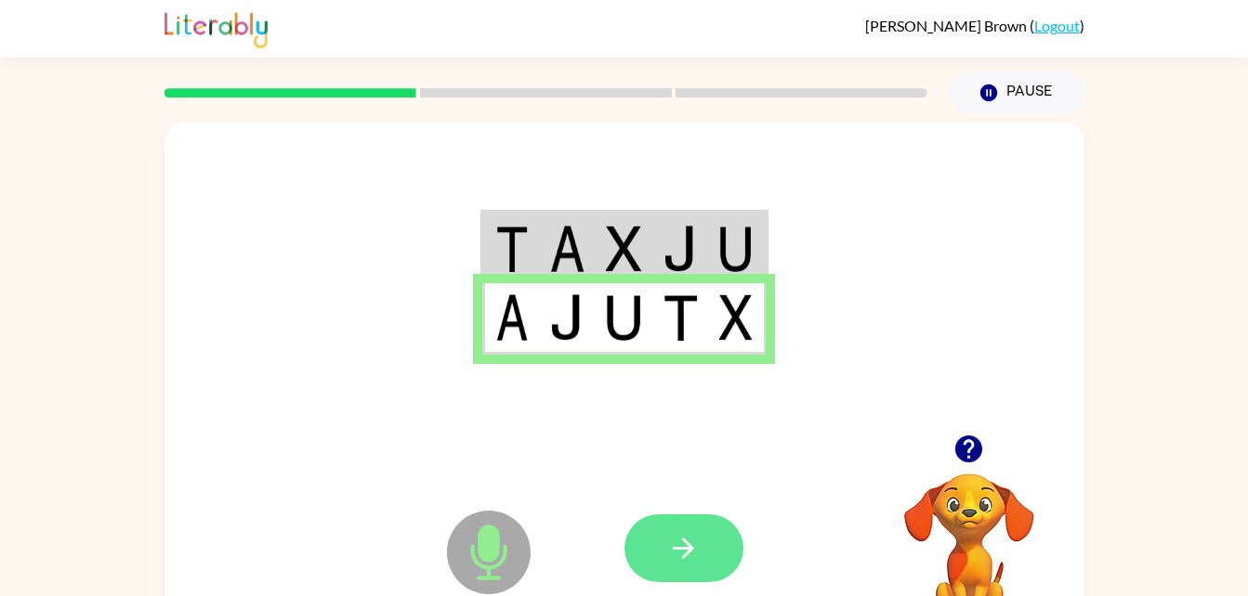
click at [688, 546] on icon "button" at bounding box center [683, 548] width 21 height 21
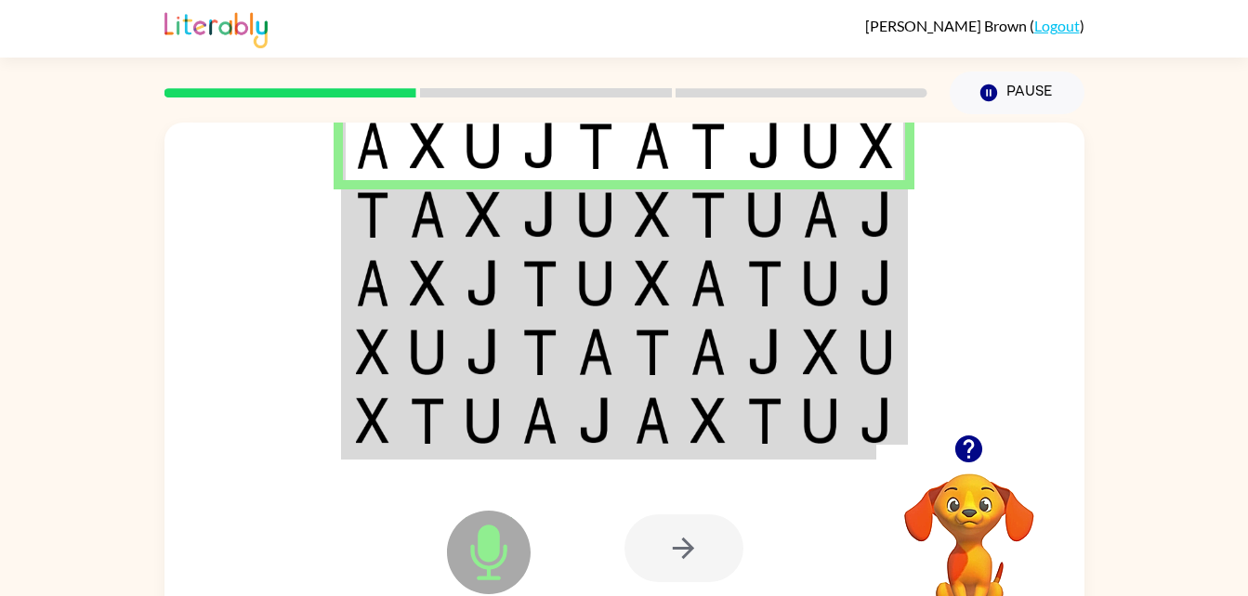
click at [438, 203] on img at bounding box center [427, 214] width 35 height 46
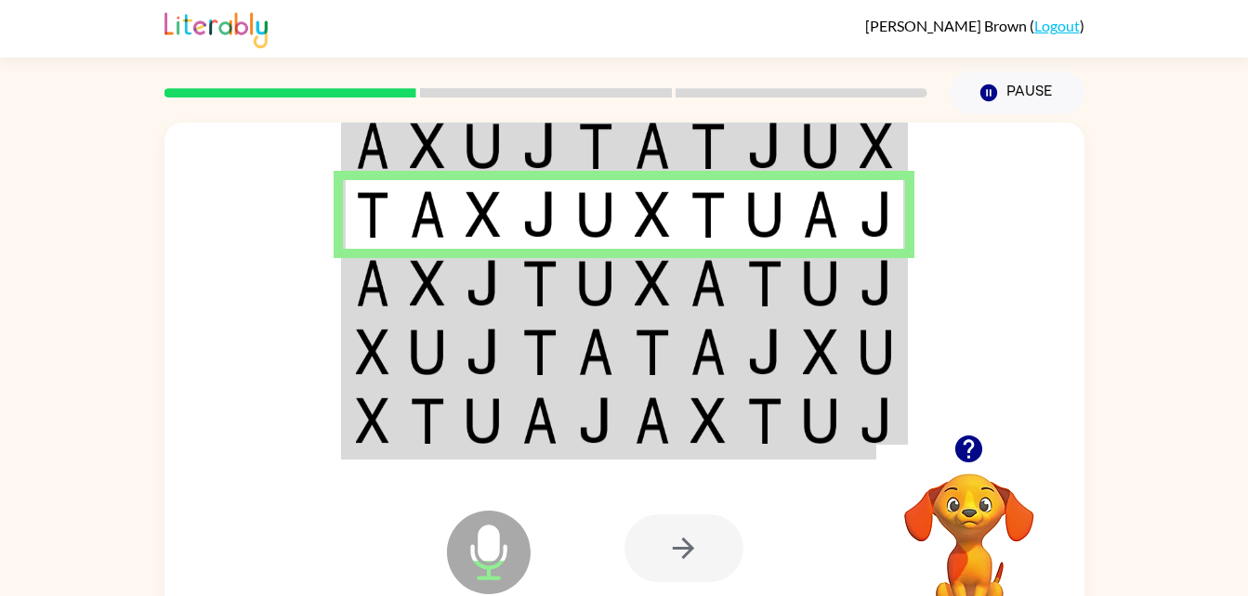
click at [471, 308] on td at bounding box center [483, 283] width 57 height 69
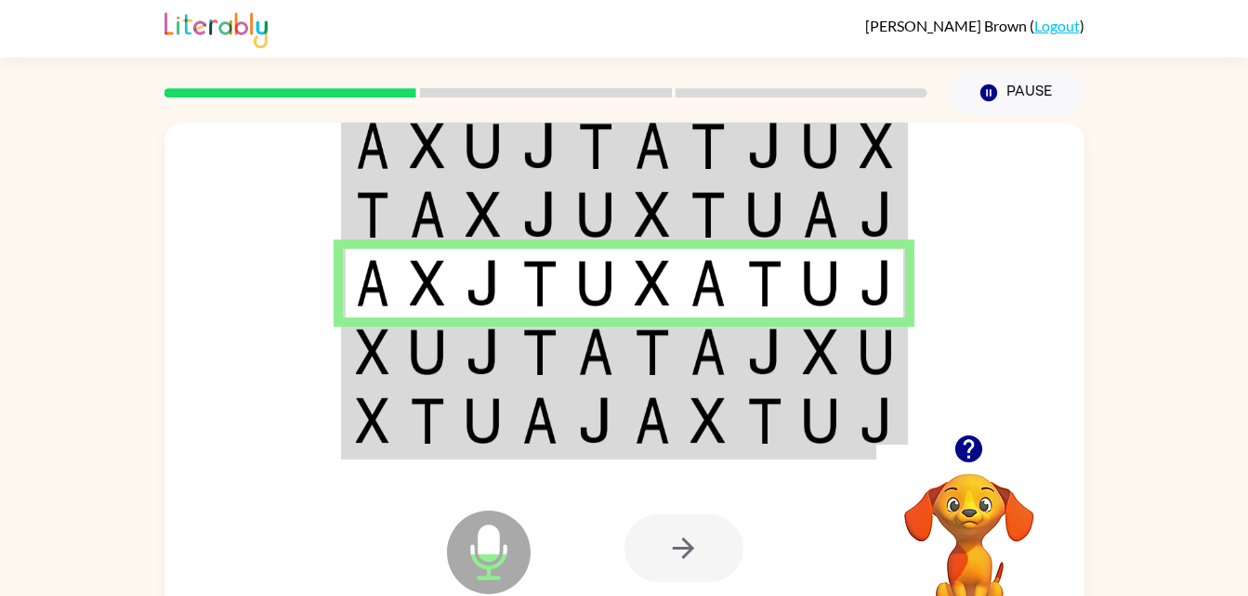
click at [555, 378] on td at bounding box center [540, 352] width 57 height 69
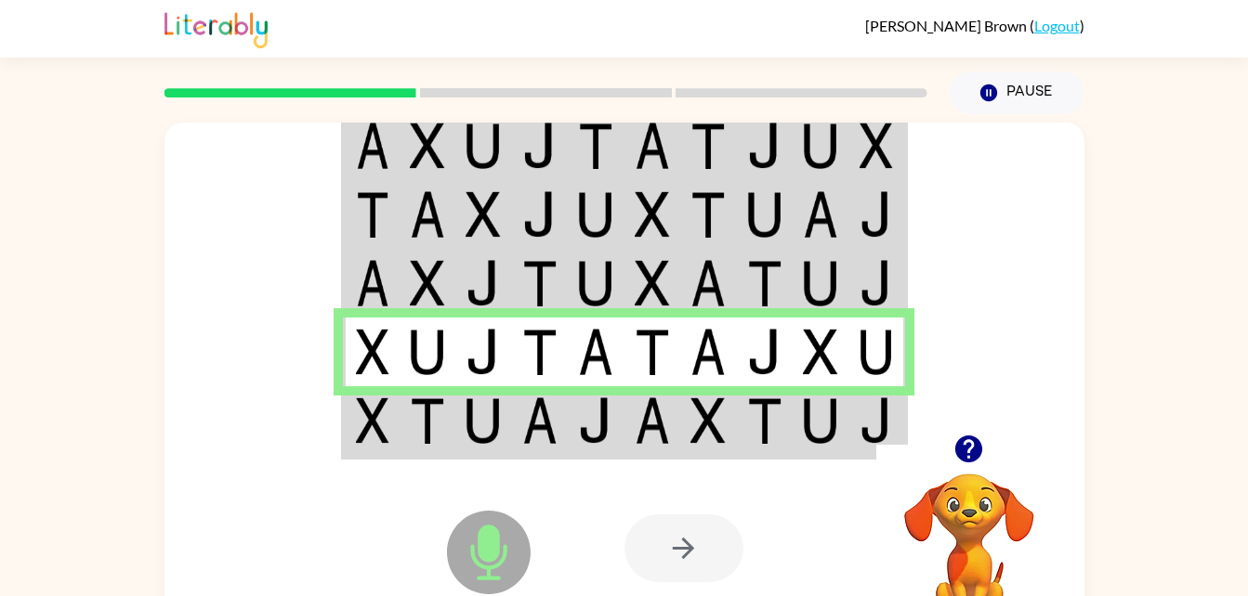
click at [518, 424] on td at bounding box center [540, 422] width 57 height 72
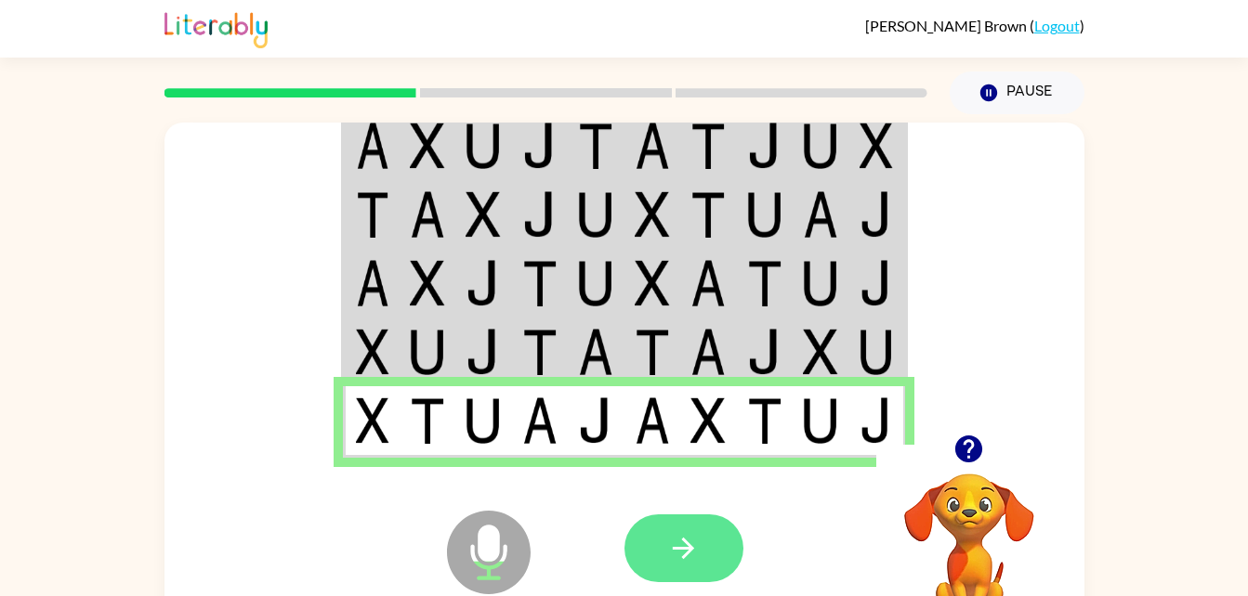
click at [694, 550] on icon "button" at bounding box center [683, 548] width 33 height 33
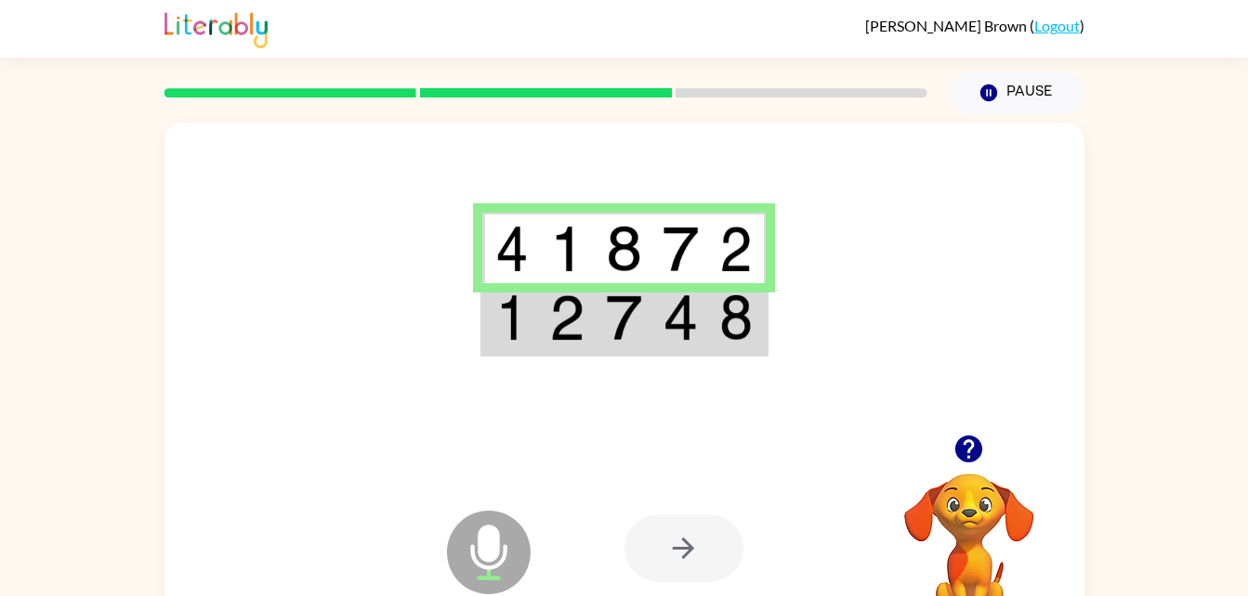
click at [608, 323] on img at bounding box center [623, 318] width 35 height 46
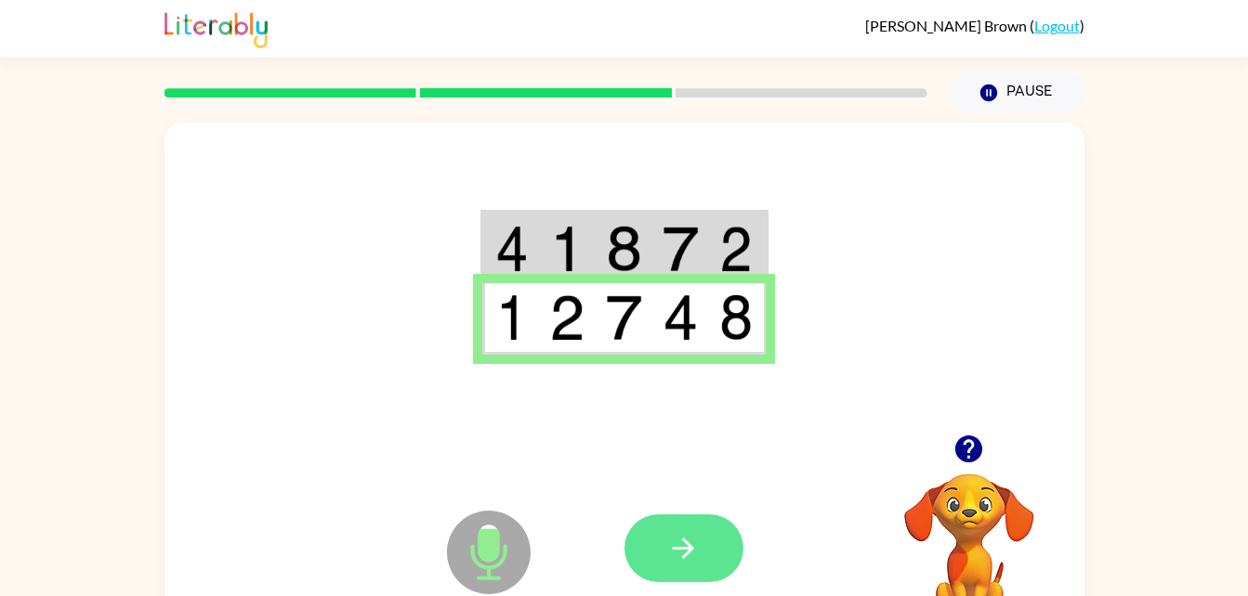
click at [665, 559] on button "button" at bounding box center [683, 549] width 119 height 68
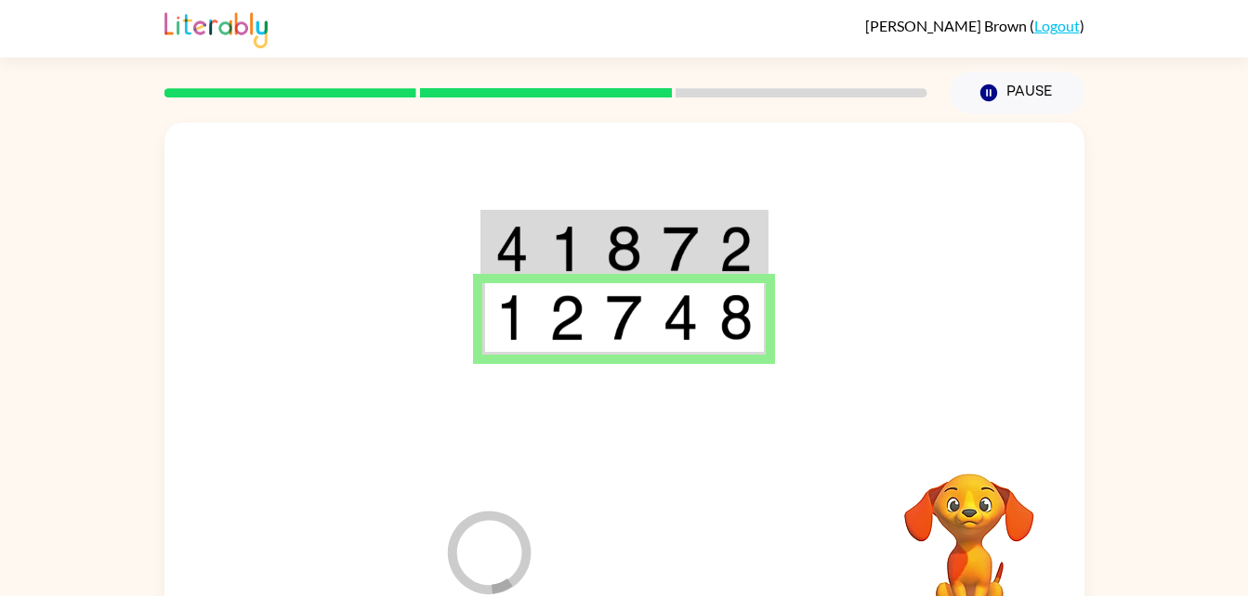
click at [668, 542] on div at bounding box center [761, 548] width 274 height 209
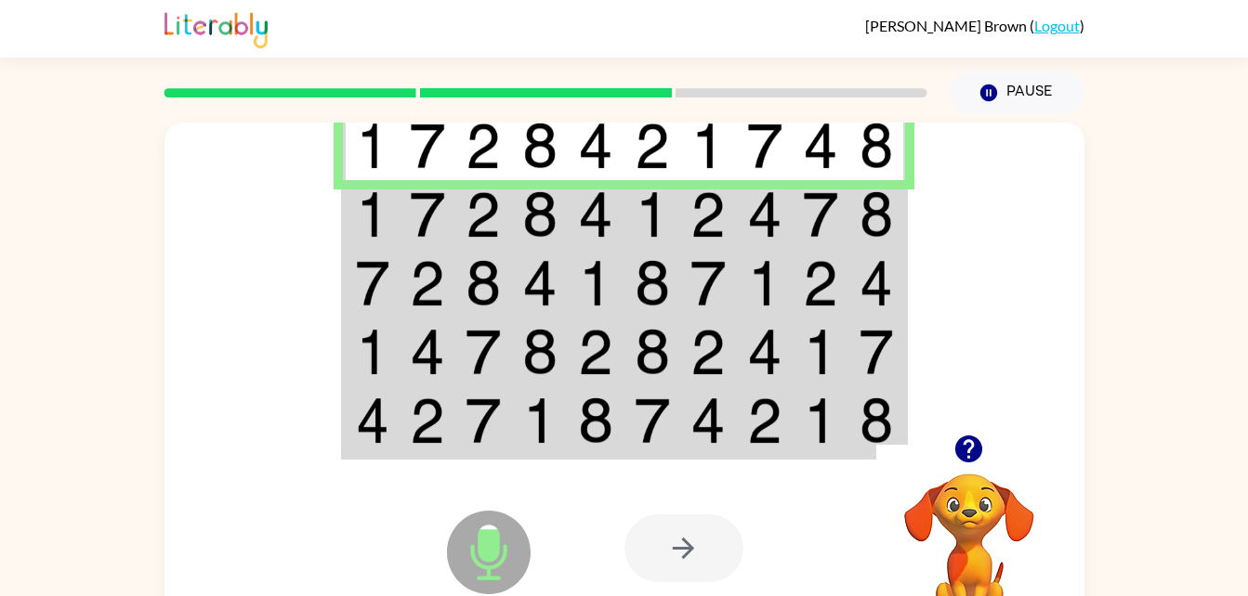
click at [783, 216] on td at bounding box center [765, 214] width 57 height 69
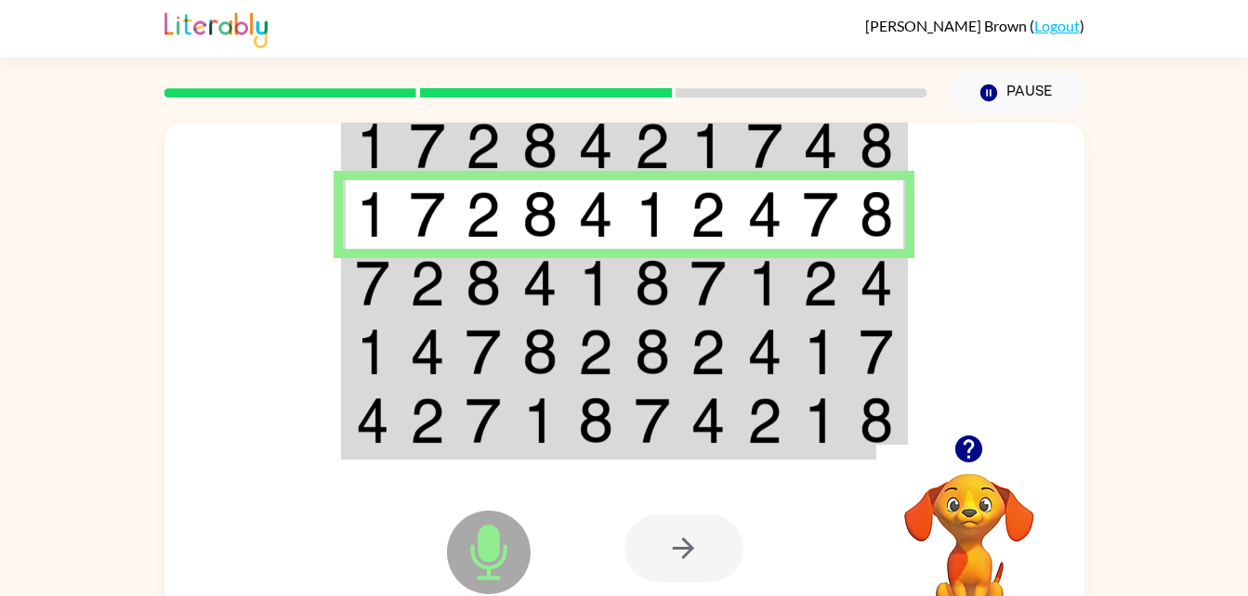
click at [538, 276] on img at bounding box center [539, 283] width 35 height 46
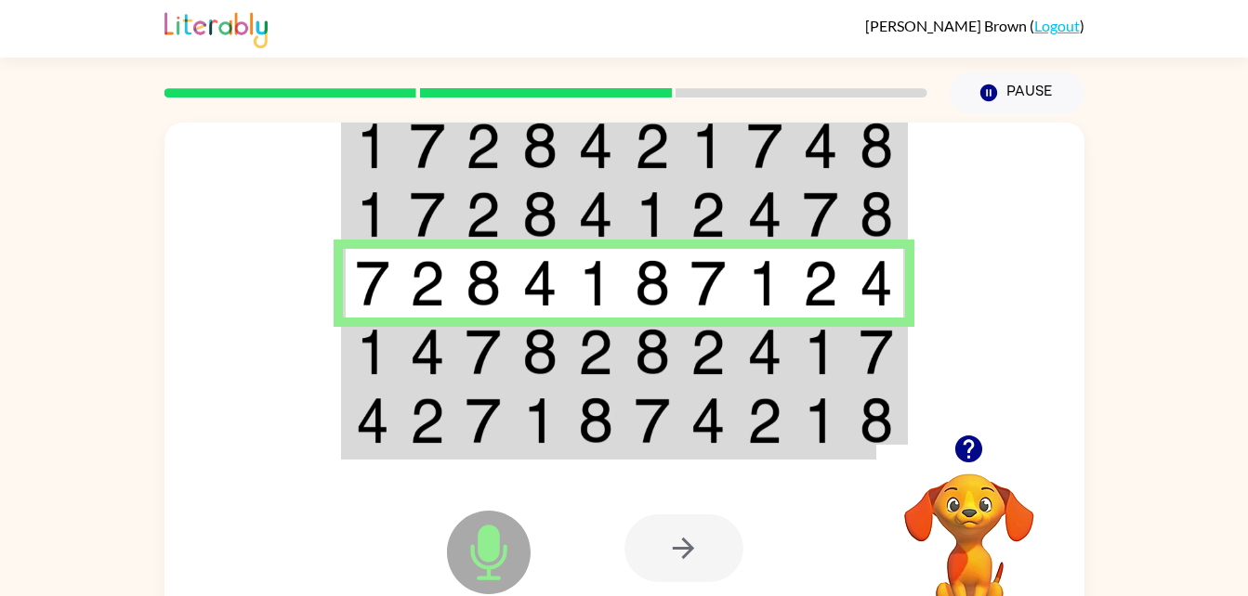
click at [645, 350] on img at bounding box center [652, 352] width 35 height 46
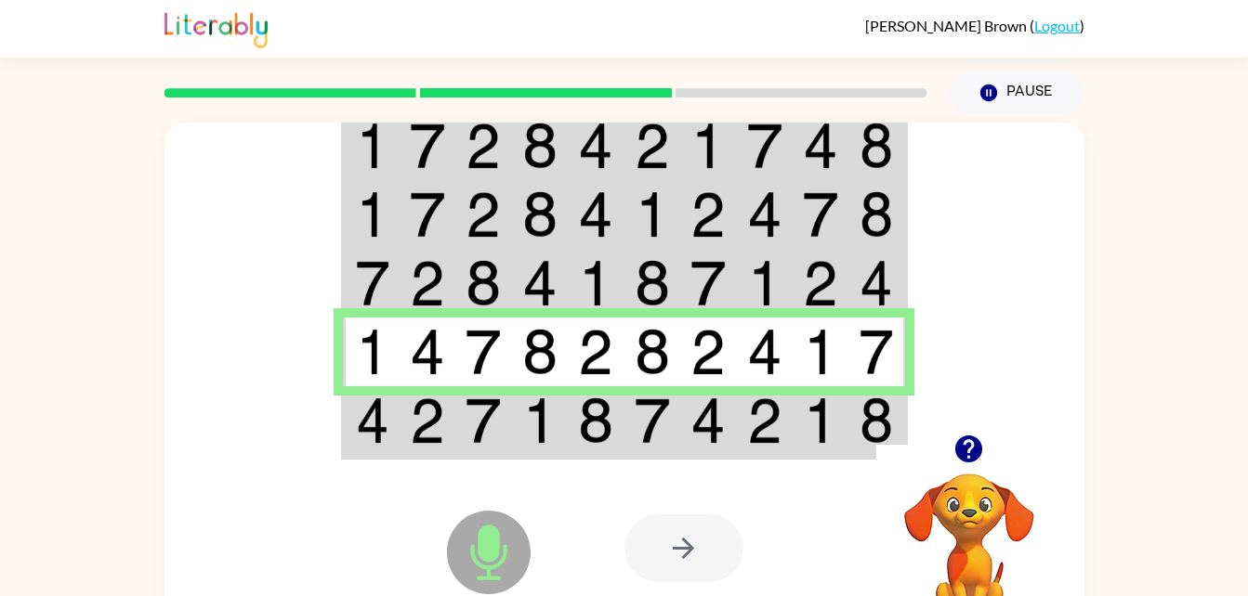
click at [698, 419] on img at bounding box center [707, 421] width 35 height 46
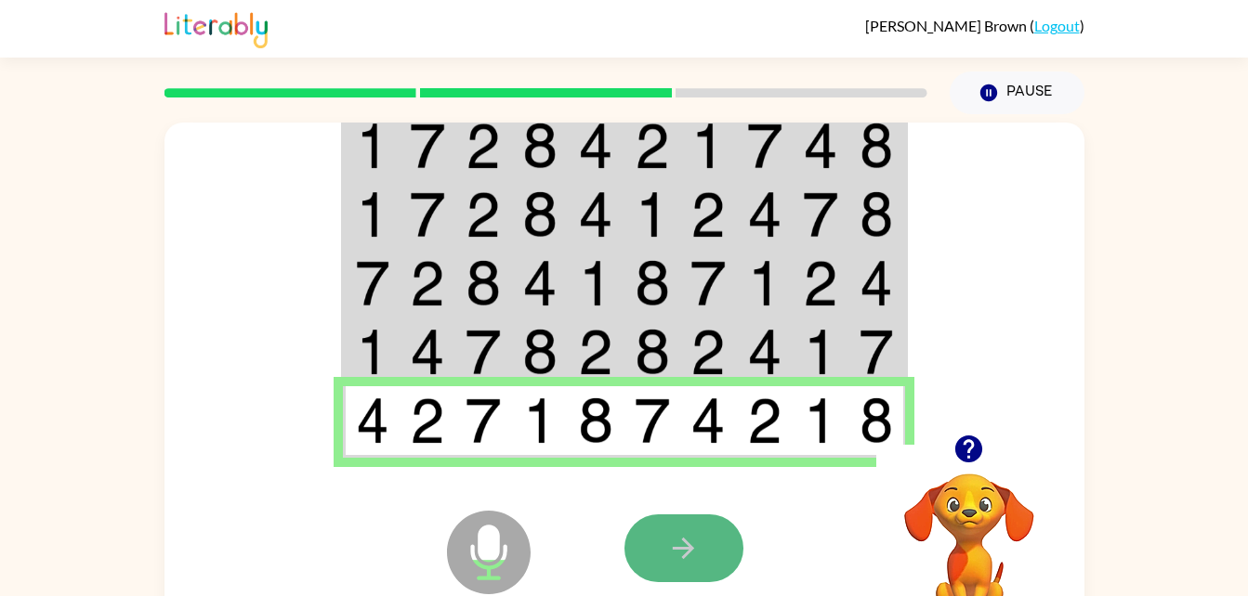
click at [710, 545] on button "button" at bounding box center [683, 549] width 119 height 68
